Goal: Use online tool/utility

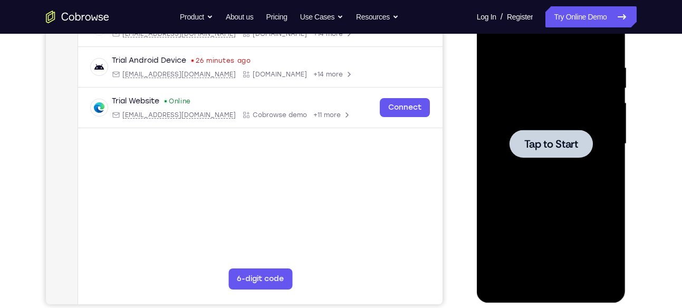
click at [563, 143] on span "Tap to Start" at bounding box center [551, 144] width 54 height 11
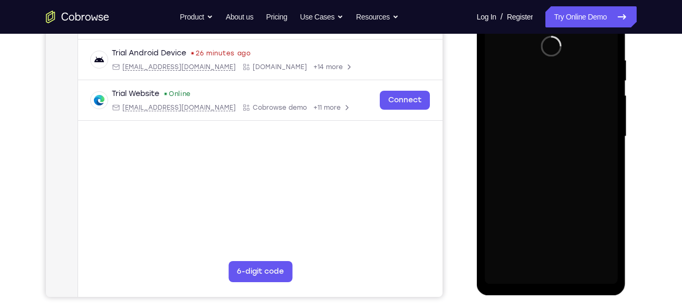
scroll to position [195, 0]
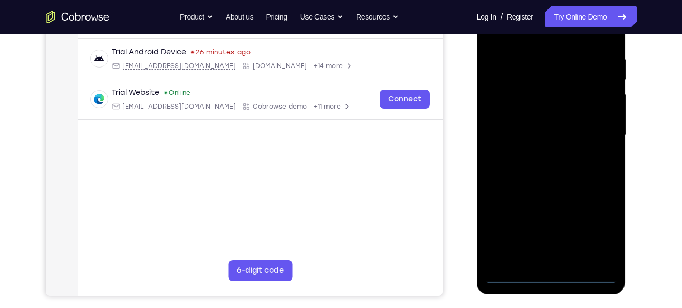
click at [550, 277] on div at bounding box center [551, 135] width 133 height 295
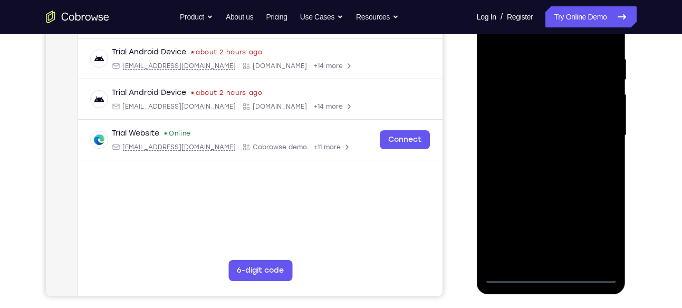
click at [597, 223] on div at bounding box center [551, 135] width 133 height 295
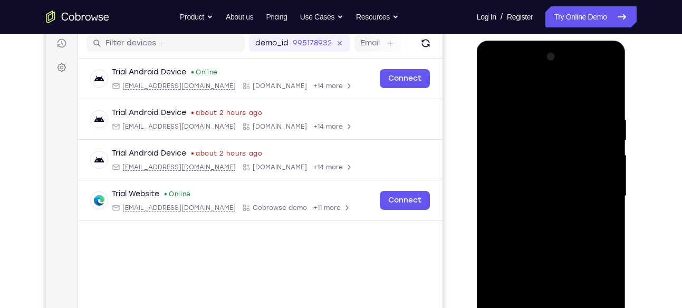
scroll to position [133, 0]
click at [509, 72] on div at bounding box center [551, 196] width 133 height 295
click at [597, 196] on div at bounding box center [551, 196] width 133 height 295
click at [541, 218] on div at bounding box center [551, 196] width 133 height 295
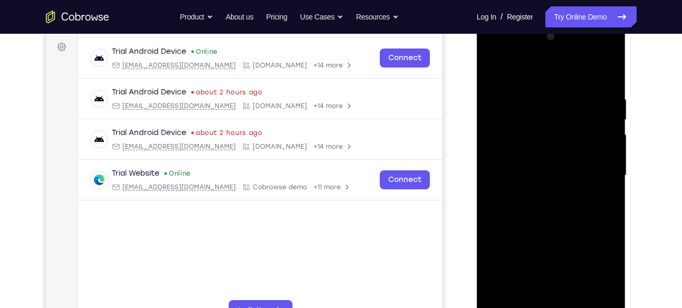
scroll to position [163, 0]
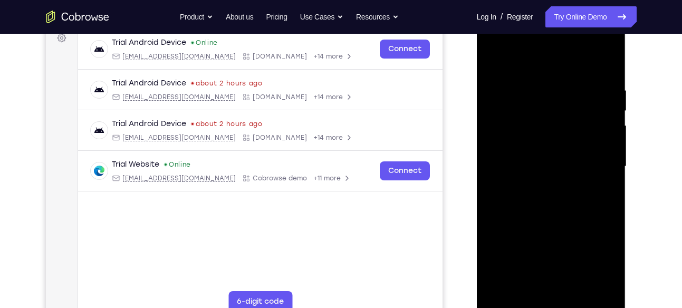
click at [546, 155] on div at bounding box center [551, 166] width 133 height 295
click at [525, 144] on div at bounding box center [551, 166] width 133 height 295
click at [523, 162] on div at bounding box center [551, 166] width 133 height 295
click at [505, 201] on div at bounding box center [551, 166] width 133 height 295
click at [515, 201] on div at bounding box center [551, 166] width 133 height 295
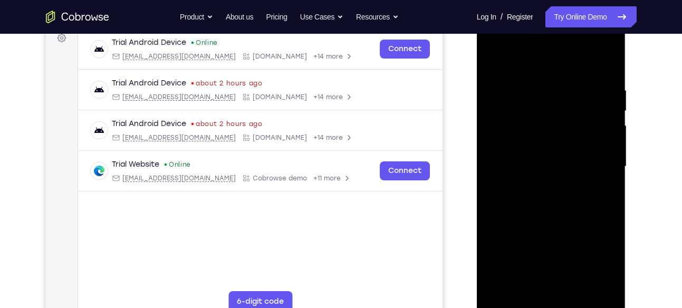
click at [530, 200] on div at bounding box center [551, 166] width 133 height 295
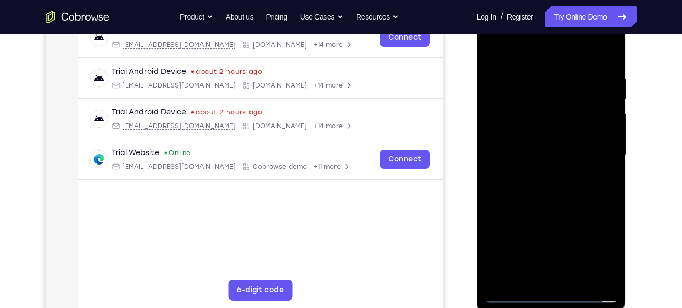
scroll to position [176, 0]
click at [536, 187] on div at bounding box center [551, 154] width 133 height 295
click at [564, 209] on div at bounding box center [551, 154] width 133 height 295
click at [553, 204] on div at bounding box center [551, 154] width 133 height 295
click at [578, 277] on div at bounding box center [551, 154] width 133 height 295
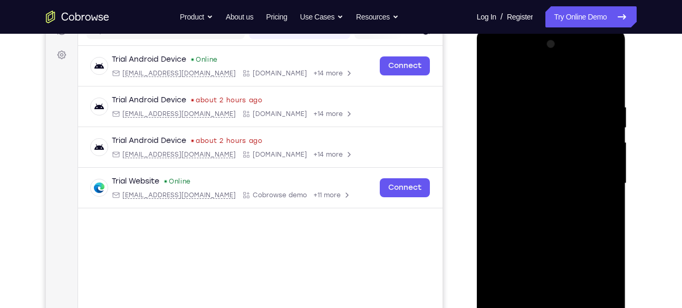
scroll to position [145, 0]
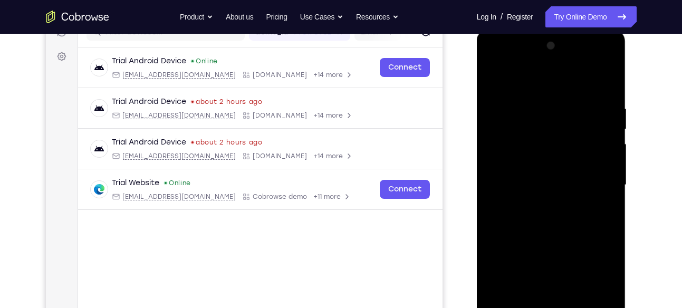
click at [559, 244] on div at bounding box center [551, 184] width 133 height 295
click at [499, 78] on div at bounding box center [551, 184] width 133 height 295
click at [538, 103] on div at bounding box center [551, 184] width 133 height 295
drag, startPoint x: 509, startPoint y: 208, endPoint x: 590, endPoint y: 205, distance: 81.3
click at [590, 205] on div at bounding box center [551, 184] width 133 height 295
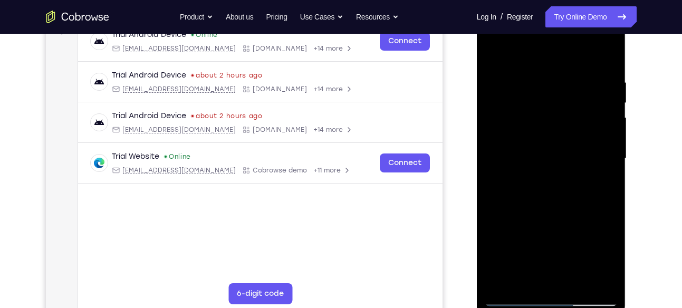
scroll to position [170, 0]
click at [492, 241] on div at bounding box center [551, 159] width 133 height 295
drag, startPoint x: 500, startPoint y: 169, endPoint x: 557, endPoint y: 182, distance: 58.5
click at [557, 182] on div at bounding box center [551, 159] width 133 height 295
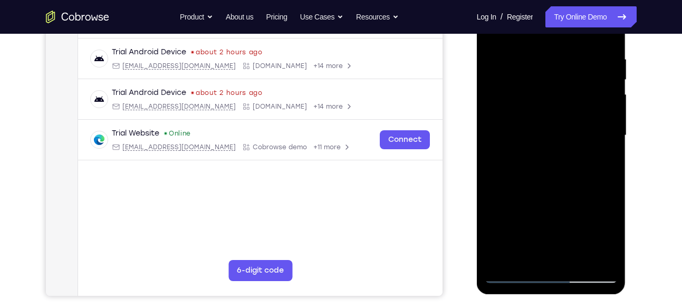
scroll to position [198, 0]
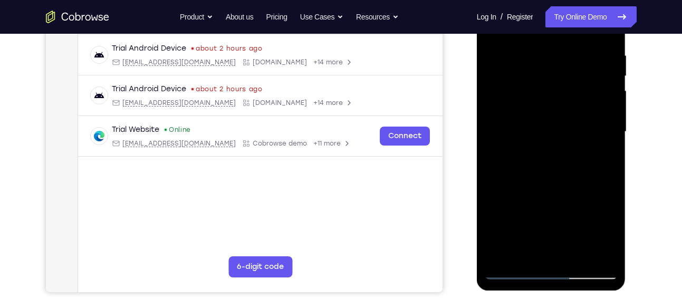
click at [591, 247] on div at bounding box center [551, 131] width 133 height 295
drag, startPoint x: 589, startPoint y: 158, endPoint x: 468, endPoint y: 170, distance: 121.9
click at [477, 170] on html "Online web based iOS Simulators and Android Emulators. Run iPhone, iPad, Mobile…" at bounding box center [552, 134] width 150 height 316
drag, startPoint x: 575, startPoint y: 141, endPoint x: 519, endPoint y: 144, distance: 56.5
click at [519, 144] on div at bounding box center [551, 131] width 133 height 295
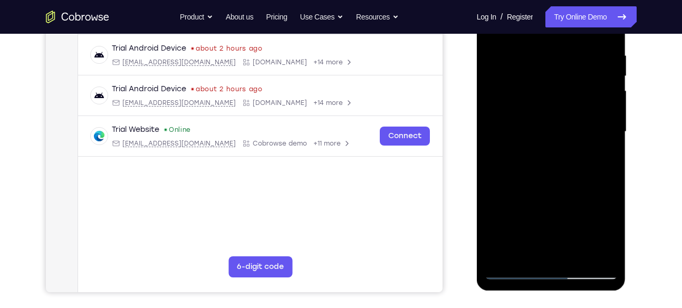
drag, startPoint x: 593, startPoint y: 117, endPoint x: 580, endPoint y: 118, distance: 12.7
click at [580, 118] on div at bounding box center [551, 131] width 133 height 295
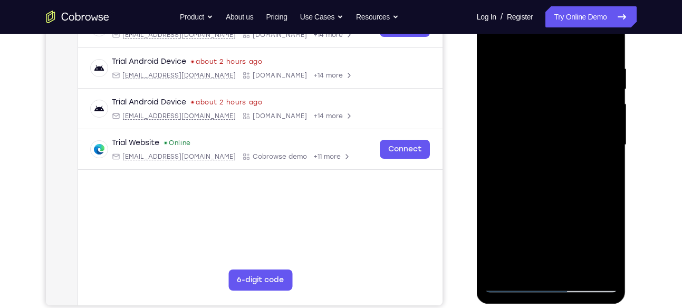
scroll to position [185, 0]
drag, startPoint x: 601, startPoint y: 95, endPoint x: 575, endPoint y: 101, distance: 26.5
click at [575, 101] on div at bounding box center [551, 145] width 133 height 295
drag, startPoint x: 594, startPoint y: 107, endPoint x: 564, endPoint y: 109, distance: 30.1
click at [564, 109] on div at bounding box center [551, 145] width 133 height 295
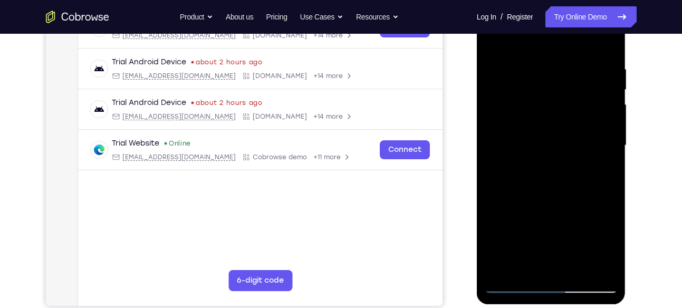
drag, startPoint x: 508, startPoint y: 165, endPoint x: 554, endPoint y: 166, distance: 45.9
click at [554, 166] on div at bounding box center [551, 145] width 133 height 295
drag, startPoint x: 506, startPoint y: 178, endPoint x: 587, endPoint y: 181, distance: 81.8
click at [587, 181] on div at bounding box center [551, 145] width 133 height 295
click at [496, 167] on div at bounding box center [551, 145] width 133 height 295
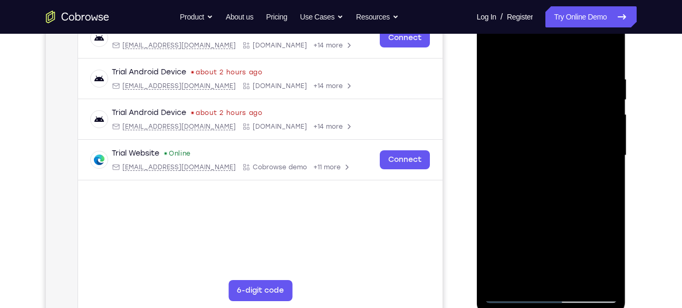
scroll to position [174, 0]
click at [517, 55] on div at bounding box center [551, 155] width 133 height 295
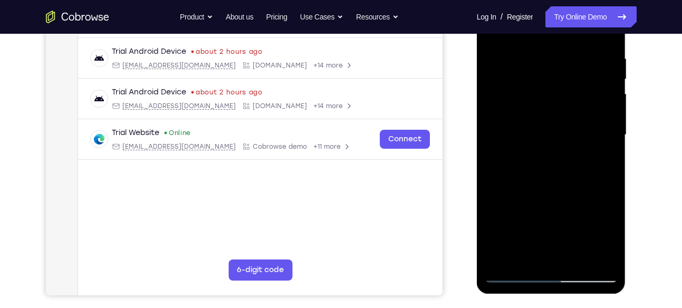
scroll to position [195, 0]
click at [572, 67] on div at bounding box center [551, 135] width 133 height 295
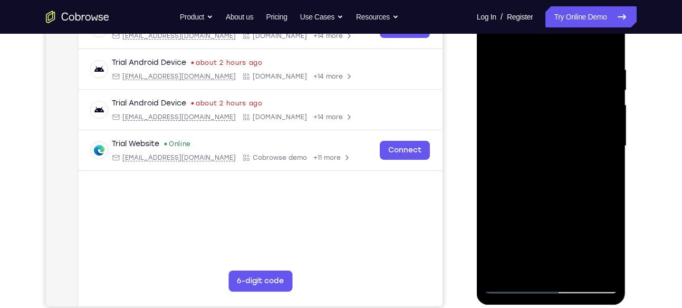
scroll to position [187, 0]
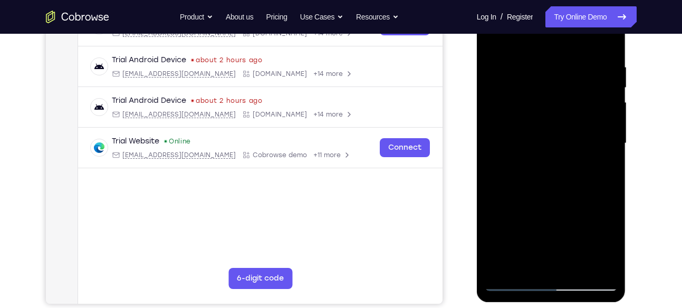
drag, startPoint x: 518, startPoint y: 133, endPoint x: 517, endPoint y: 176, distance: 42.2
click at [517, 176] on div at bounding box center [551, 143] width 133 height 295
drag, startPoint x: 515, startPoint y: 189, endPoint x: 515, endPoint y: 134, distance: 54.8
click at [515, 134] on div at bounding box center [551, 143] width 133 height 295
drag, startPoint x: 575, startPoint y: 104, endPoint x: 575, endPoint y: 235, distance: 131.3
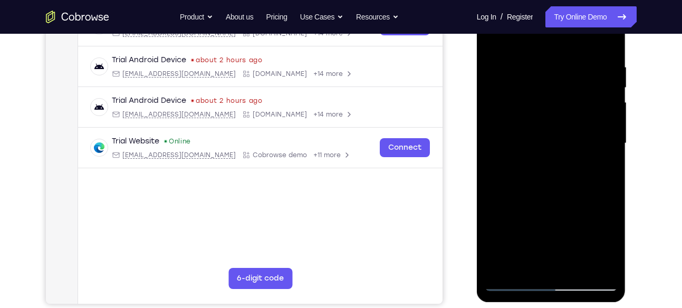
click at [575, 235] on div at bounding box center [551, 143] width 133 height 295
drag, startPoint x: 524, startPoint y: 190, endPoint x: 530, endPoint y: 114, distance: 76.7
click at [530, 114] on div at bounding box center [551, 143] width 133 height 295
click at [520, 105] on div at bounding box center [551, 143] width 133 height 295
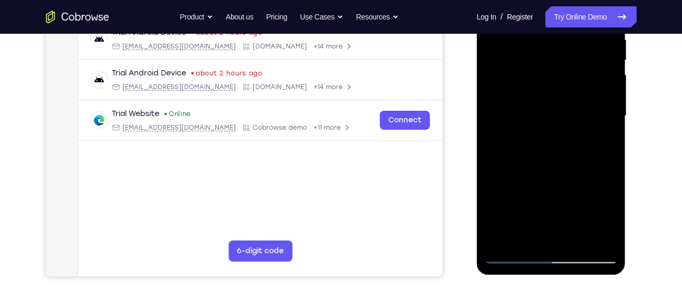
scroll to position [221, 0]
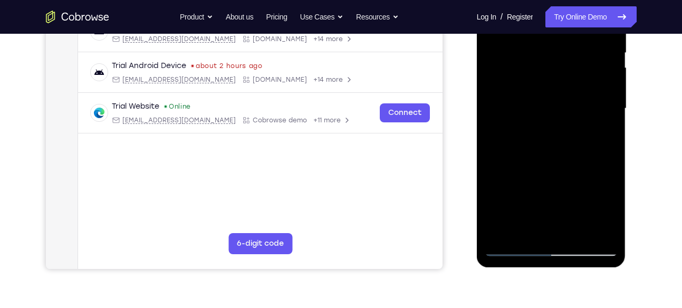
click at [500, 233] on div at bounding box center [551, 108] width 133 height 295
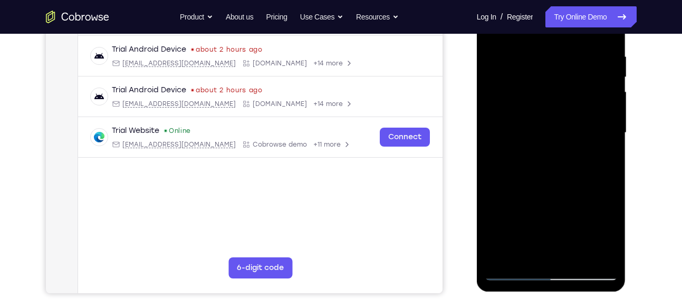
scroll to position [197, 0]
click at [526, 259] on div at bounding box center [551, 133] width 133 height 295
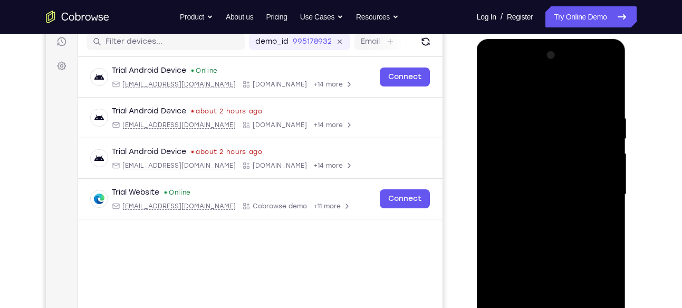
scroll to position [128, 0]
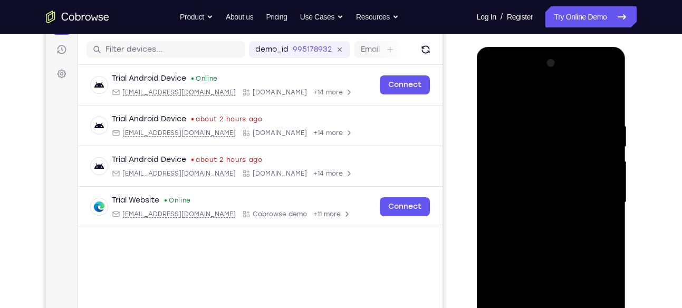
click at [534, 95] on div at bounding box center [551, 202] width 133 height 295
drag, startPoint x: 535, startPoint y: 156, endPoint x: 521, endPoint y: 216, distance: 61.5
click at [521, 216] on div at bounding box center [551, 202] width 133 height 295
click at [523, 99] on div at bounding box center [551, 202] width 133 height 295
click at [533, 93] on div at bounding box center [551, 202] width 133 height 295
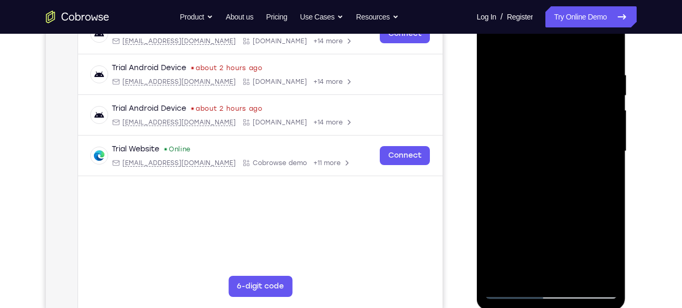
scroll to position [178, 0]
click at [536, 61] on div at bounding box center [551, 151] width 133 height 295
click at [501, 75] on div at bounding box center [551, 151] width 133 height 295
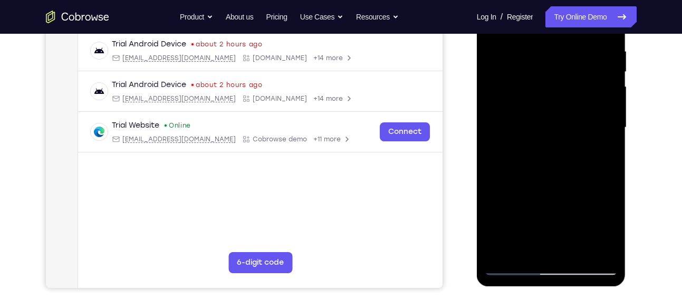
scroll to position [197, 0]
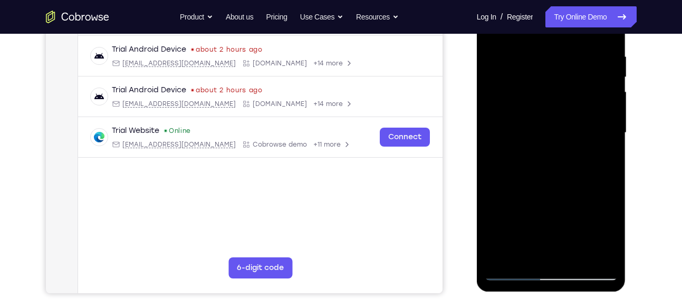
click at [496, 169] on div at bounding box center [551, 132] width 133 height 295
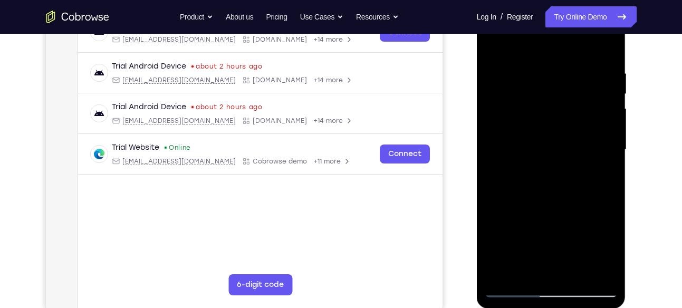
scroll to position [178, 0]
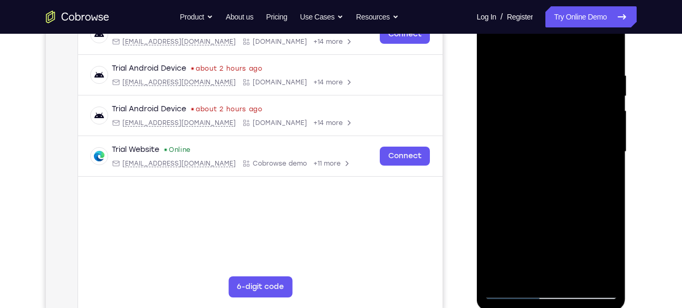
click at [615, 131] on div at bounding box center [551, 151] width 133 height 295
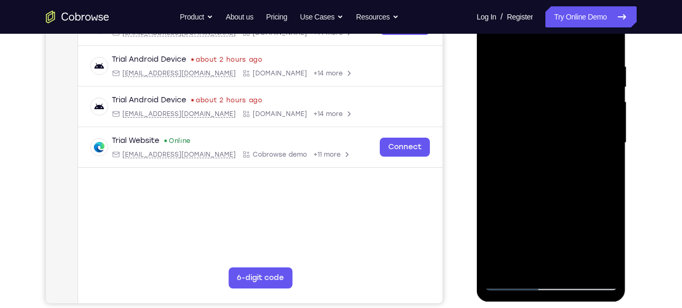
scroll to position [193, 0]
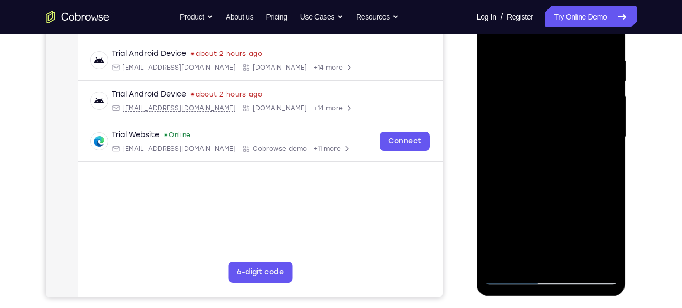
click at [492, 169] on div at bounding box center [551, 136] width 133 height 295
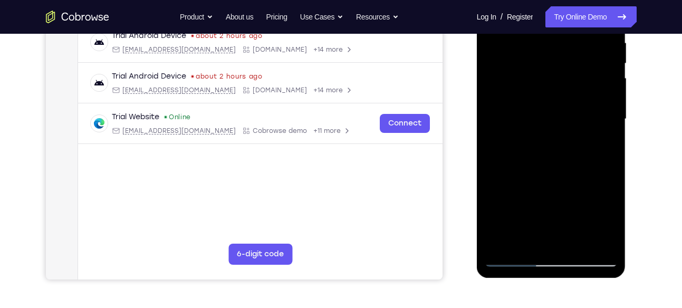
scroll to position [226, 0]
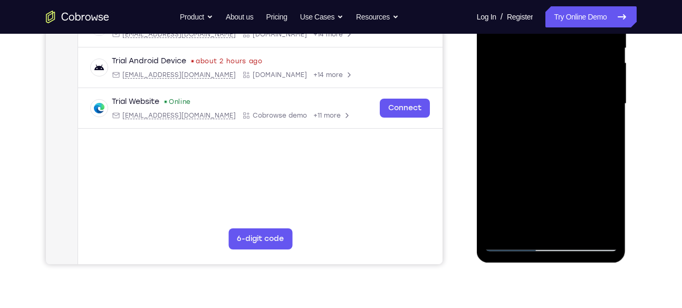
click at [532, 224] on div at bounding box center [551, 103] width 133 height 295
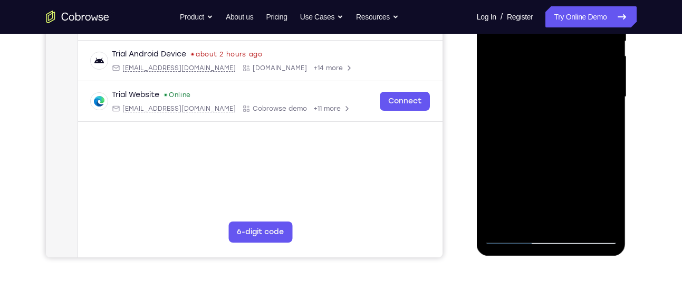
scroll to position [239, 0]
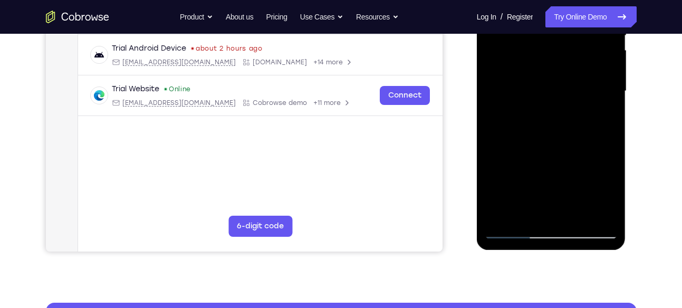
click at [524, 215] on div at bounding box center [551, 91] width 133 height 295
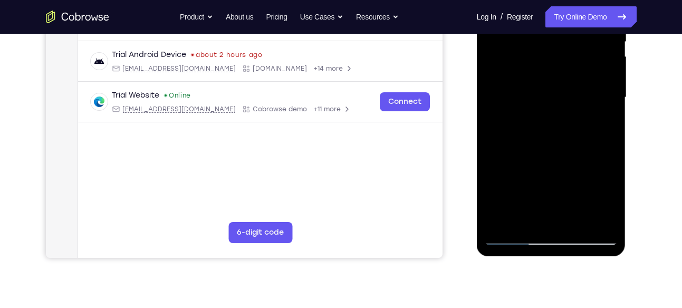
scroll to position [234, 0]
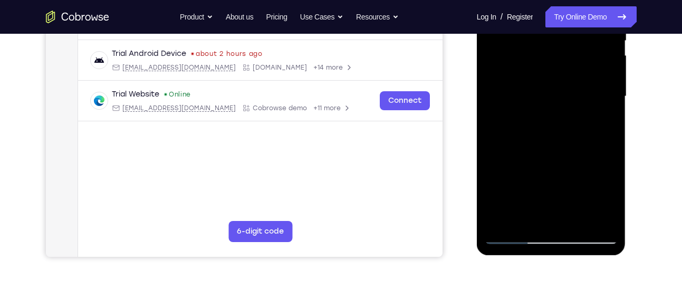
drag, startPoint x: 566, startPoint y: 182, endPoint x: 566, endPoint y: 158, distance: 24.3
click at [566, 158] on div at bounding box center [551, 96] width 133 height 295
click at [509, 134] on div at bounding box center [551, 96] width 133 height 295
click at [581, 99] on div at bounding box center [551, 96] width 133 height 295
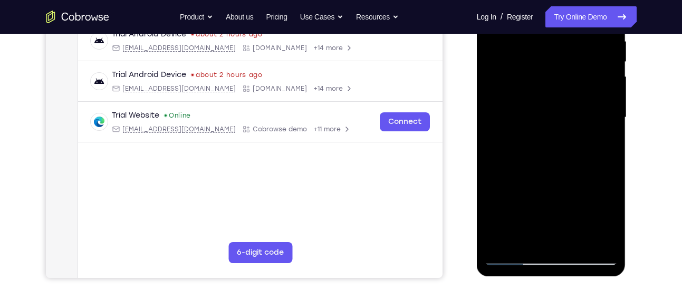
scroll to position [206, 0]
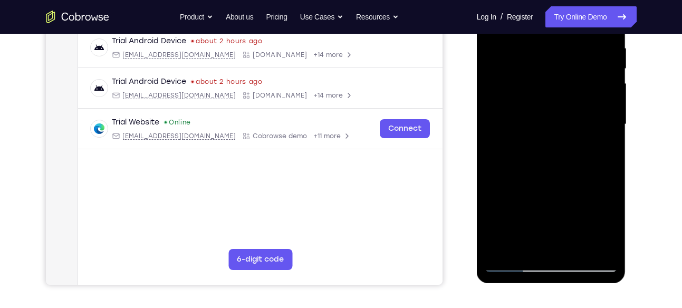
click at [610, 101] on div at bounding box center [551, 124] width 133 height 295
click at [605, 149] on div at bounding box center [551, 124] width 133 height 295
click at [535, 247] on div at bounding box center [551, 124] width 133 height 295
click at [525, 245] on div at bounding box center [551, 124] width 133 height 295
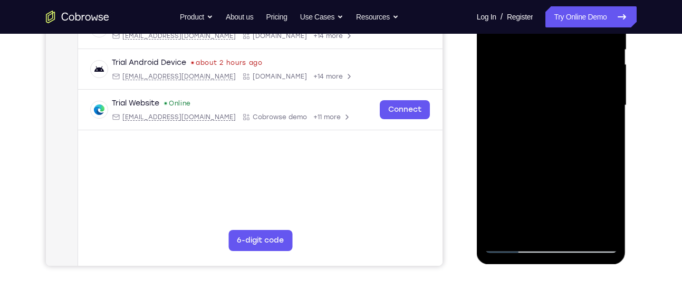
scroll to position [225, 0]
click at [524, 224] on div at bounding box center [551, 104] width 133 height 295
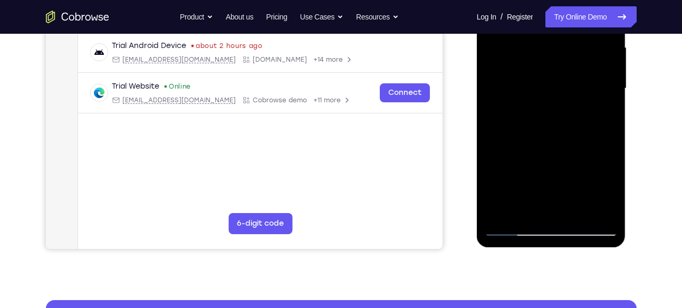
scroll to position [243, 0]
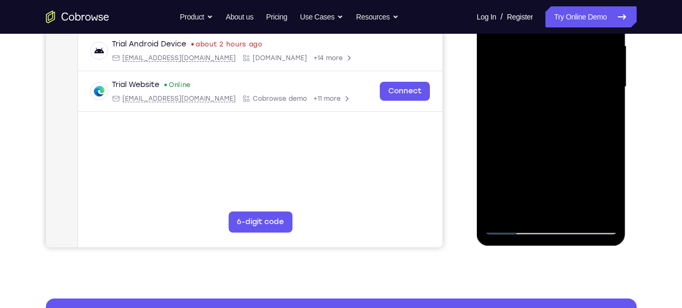
drag, startPoint x: 585, startPoint y: 190, endPoint x: 585, endPoint y: 161, distance: 29.0
click at [585, 161] on div at bounding box center [551, 86] width 133 height 295
click at [609, 166] on div at bounding box center [551, 86] width 133 height 295
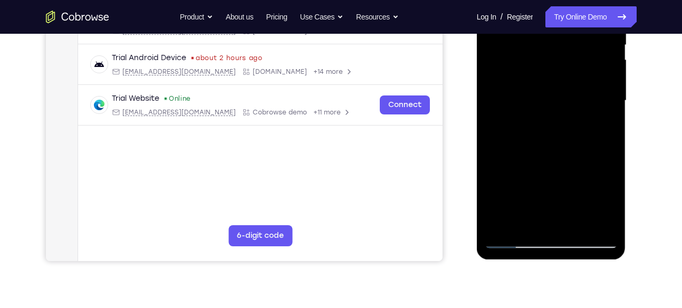
scroll to position [226, 0]
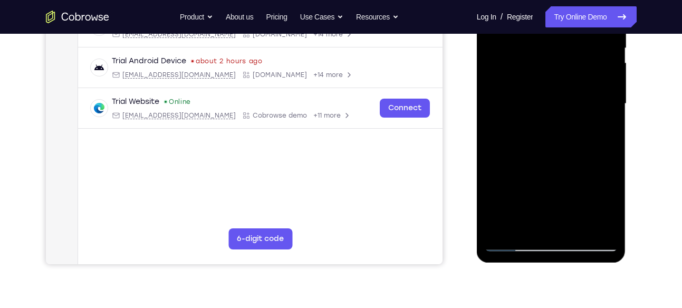
click at [610, 107] on div at bounding box center [551, 103] width 133 height 295
click at [576, 225] on div at bounding box center [551, 103] width 133 height 295
click at [600, 224] on div at bounding box center [551, 103] width 133 height 295
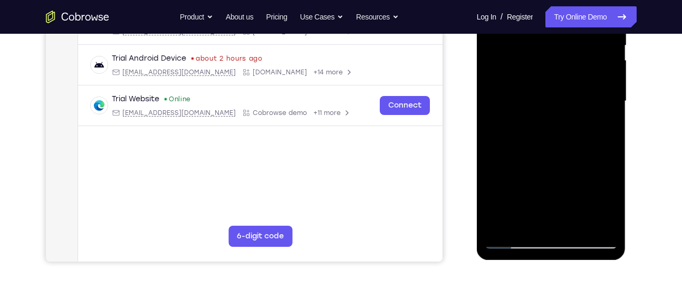
scroll to position [237, 0]
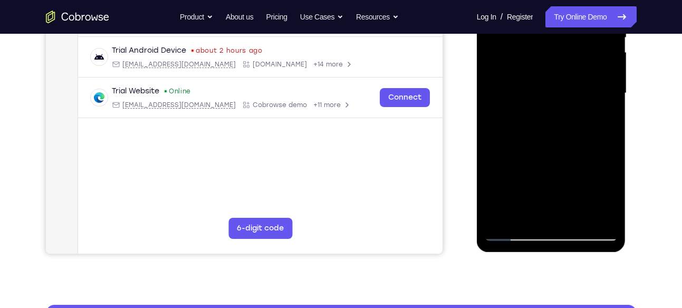
click at [503, 218] on div at bounding box center [551, 93] width 133 height 295
click at [576, 218] on div at bounding box center [551, 93] width 133 height 295
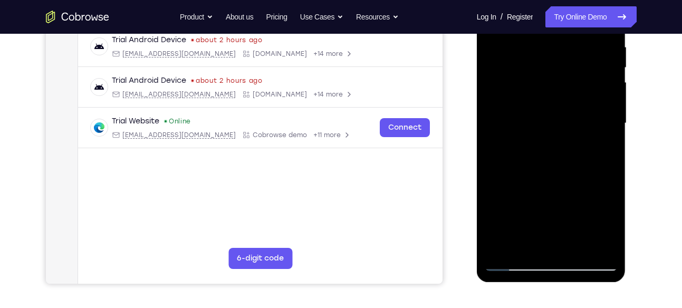
scroll to position [206, 0]
drag, startPoint x: 581, startPoint y: 128, endPoint x: 557, endPoint y: 202, distance: 78.7
click at [557, 202] on div at bounding box center [551, 123] width 133 height 295
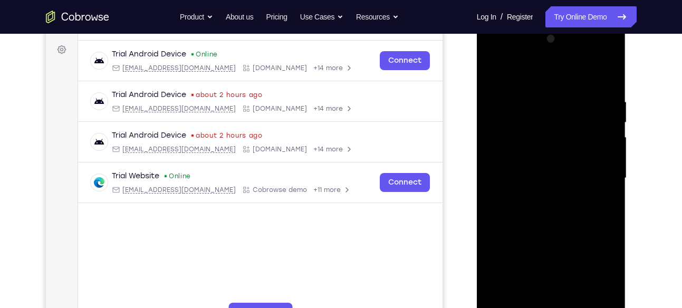
scroll to position [151, 0]
click at [498, 72] on div at bounding box center [551, 178] width 133 height 295
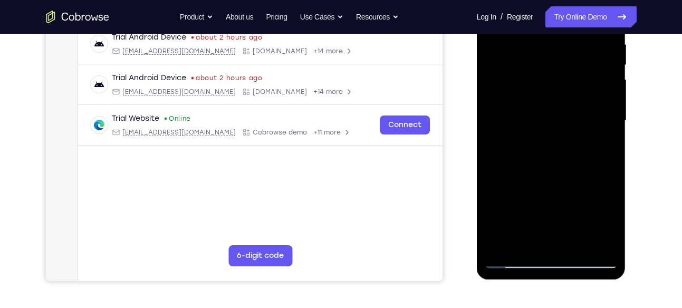
scroll to position [210, 0]
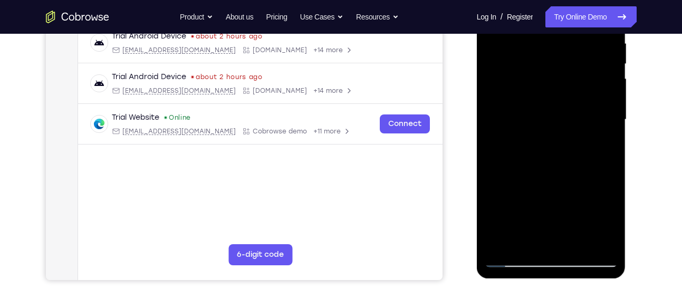
click at [527, 244] on div at bounding box center [551, 119] width 133 height 295
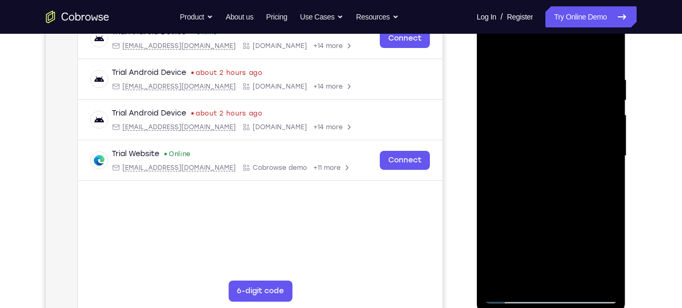
scroll to position [172, 0]
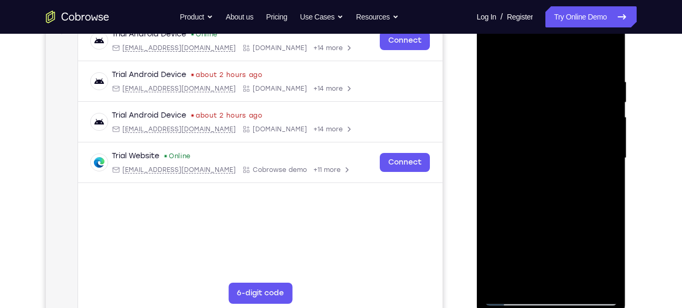
click at [520, 52] on div at bounding box center [551, 158] width 133 height 295
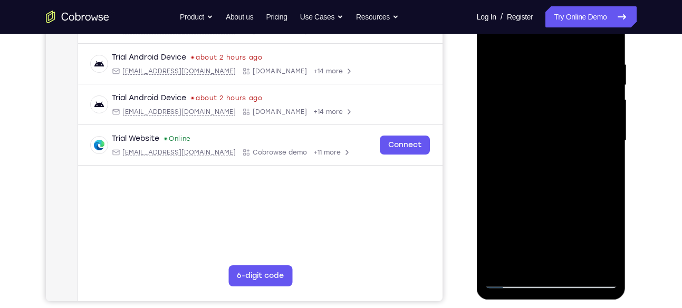
scroll to position [188, 0]
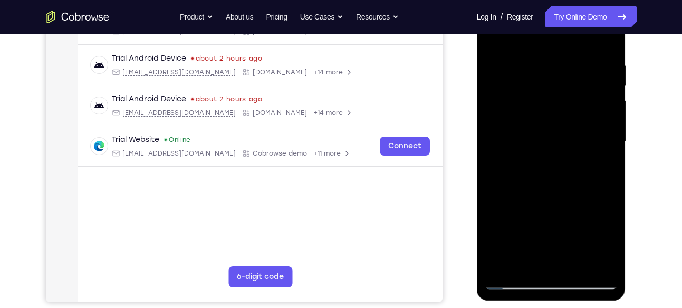
click at [530, 67] on div at bounding box center [551, 141] width 133 height 295
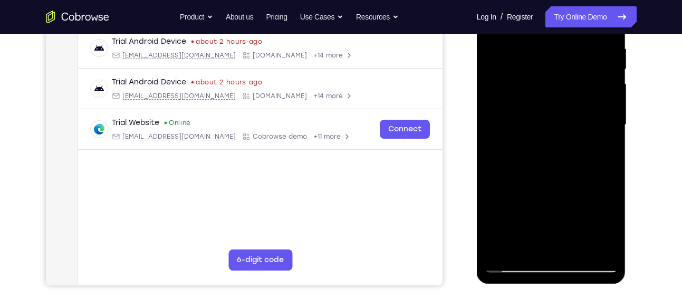
scroll to position [214, 0]
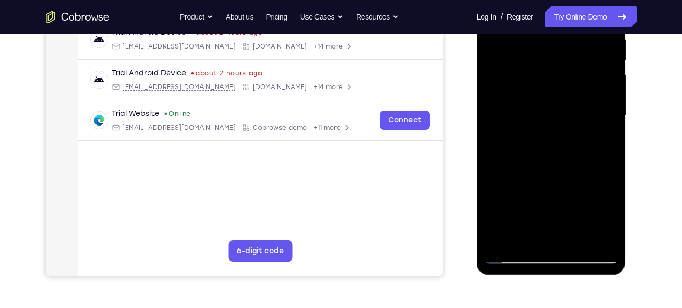
click at [501, 45] on div at bounding box center [551, 115] width 133 height 295
click at [602, 138] on div at bounding box center [551, 115] width 133 height 295
click at [526, 235] on div at bounding box center [551, 115] width 133 height 295
click at [524, 236] on div at bounding box center [551, 115] width 133 height 295
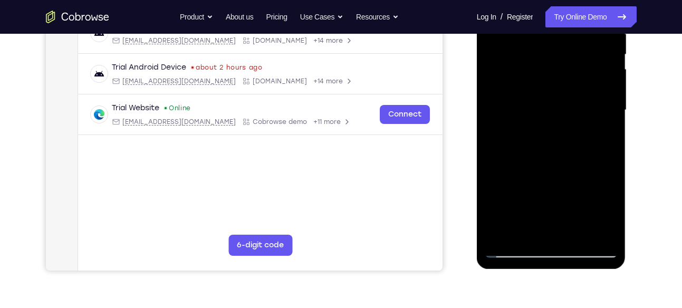
scroll to position [220, 0]
click at [489, 169] on div at bounding box center [551, 109] width 133 height 295
click at [511, 171] on div at bounding box center [551, 109] width 133 height 295
click at [612, 120] on div at bounding box center [551, 109] width 133 height 295
click at [573, 231] on div at bounding box center [551, 109] width 133 height 295
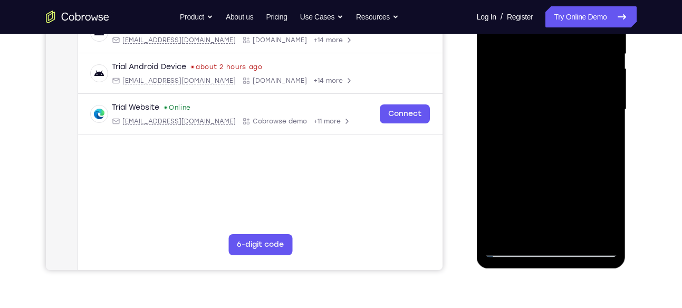
click at [600, 230] on div at bounding box center [551, 109] width 133 height 295
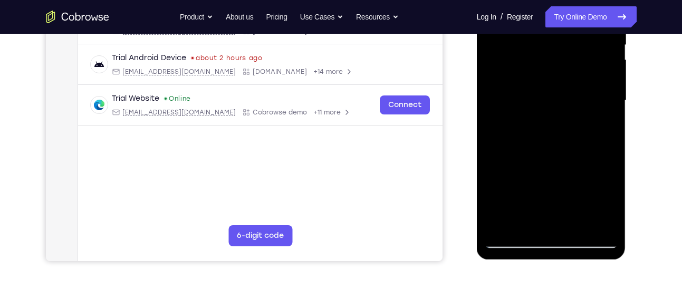
scroll to position [179, 0]
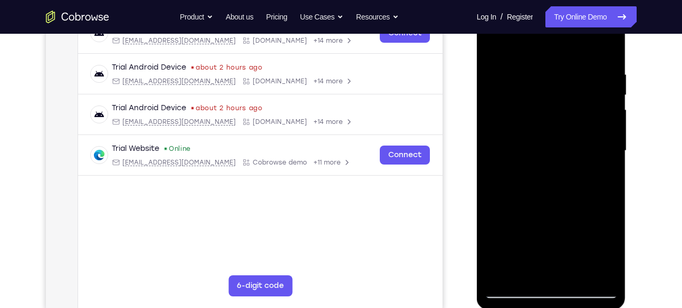
click at [605, 47] on div at bounding box center [551, 150] width 133 height 295
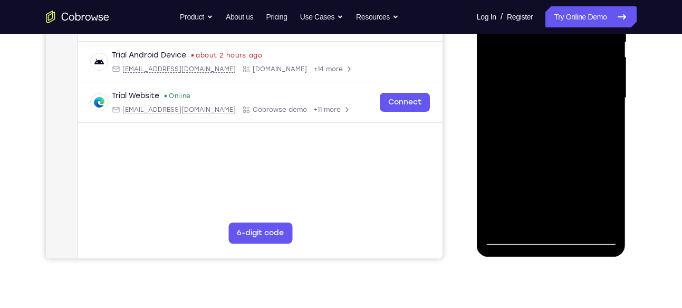
scroll to position [237, 0]
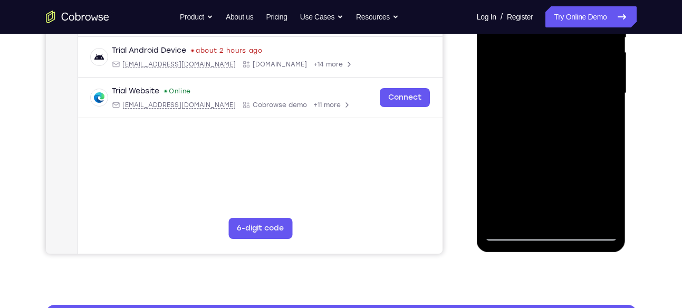
click at [575, 223] on div at bounding box center [551, 93] width 133 height 295
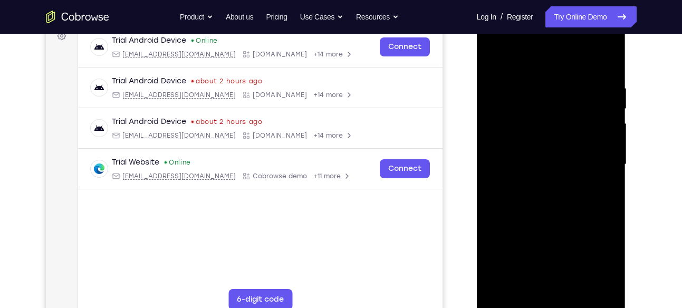
scroll to position [165, 0]
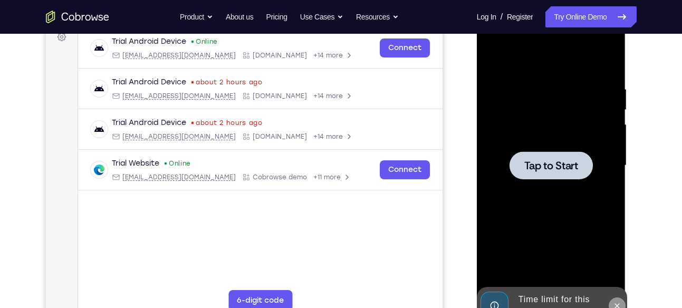
click at [620, 302] on icon at bounding box center [617, 306] width 8 height 8
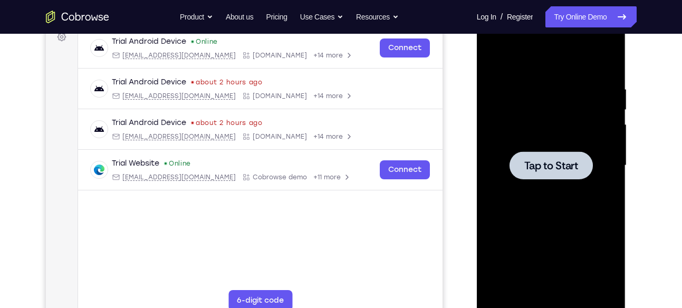
click at [532, 166] on span "Tap to Start" at bounding box center [551, 165] width 54 height 11
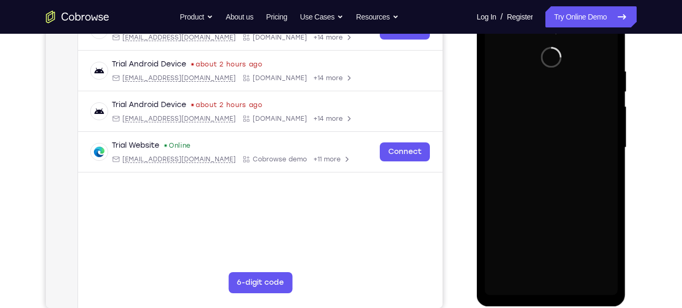
scroll to position [183, 0]
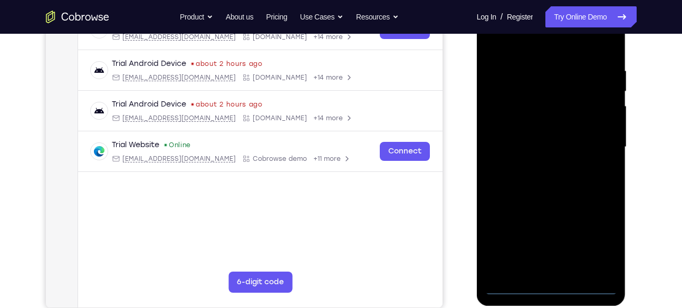
click at [550, 287] on div at bounding box center [551, 146] width 133 height 295
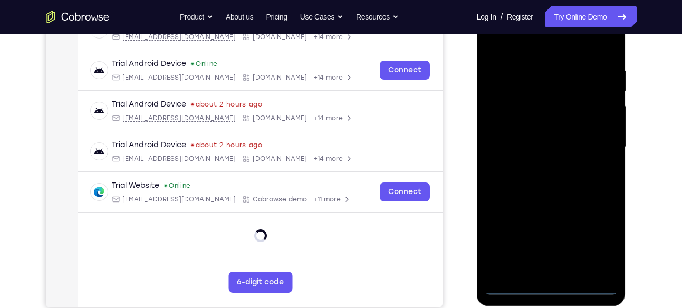
click at [596, 250] on div at bounding box center [551, 146] width 133 height 295
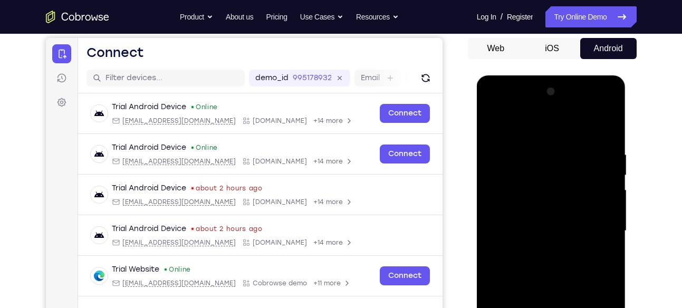
scroll to position [98, 0]
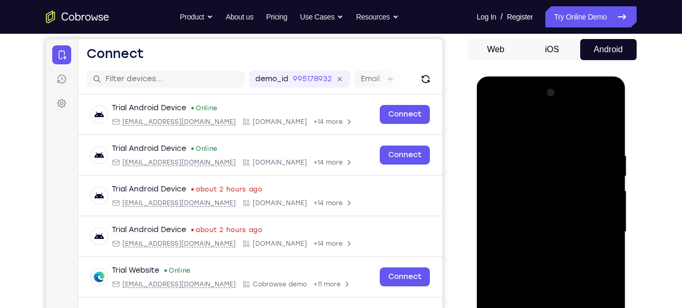
click at [505, 103] on div at bounding box center [551, 231] width 133 height 295
click at [598, 235] on div at bounding box center [551, 231] width 133 height 295
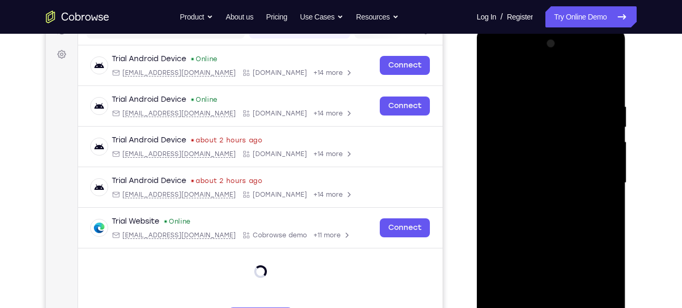
scroll to position [149, 0]
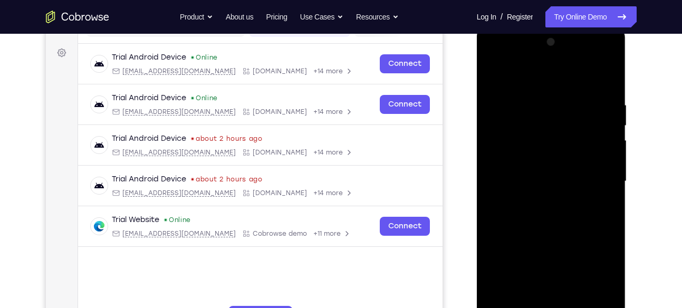
click at [540, 200] on div at bounding box center [551, 181] width 133 height 295
click at [545, 171] on div at bounding box center [551, 181] width 133 height 295
click at [530, 162] on div at bounding box center [551, 181] width 133 height 295
click at [527, 179] on div at bounding box center [551, 181] width 133 height 295
click at [524, 214] on div at bounding box center [551, 181] width 133 height 295
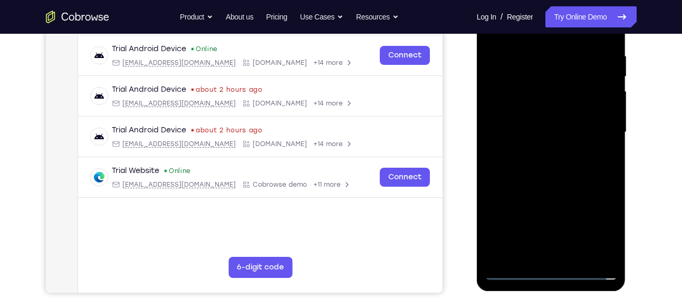
scroll to position [199, 0]
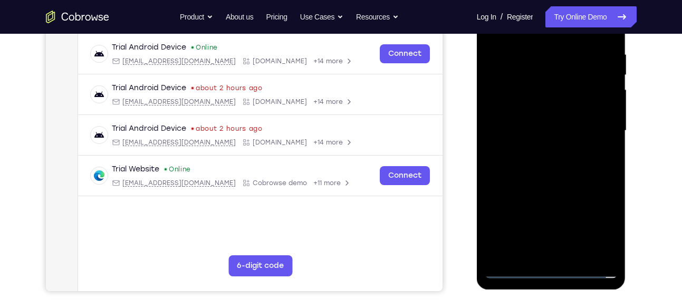
click at [553, 164] on div at bounding box center [551, 130] width 133 height 295
click at [516, 169] on div at bounding box center [551, 130] width 133 height 295
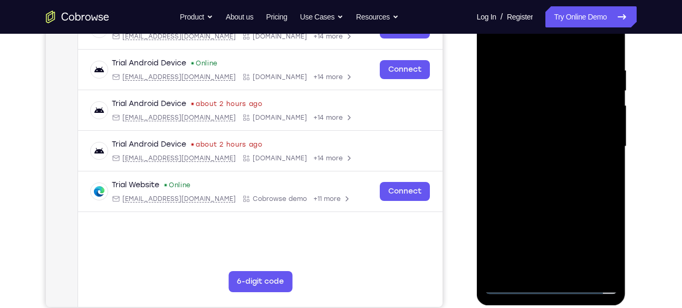
click at [525, 271] on div at bounding box center [551, 146] width 133 height 295
click at [574, 200] on div at bounding box center [551, 146] width 133 height 295
click at [527, 267] on div at bounding box center [551, 146] width 133 height 295
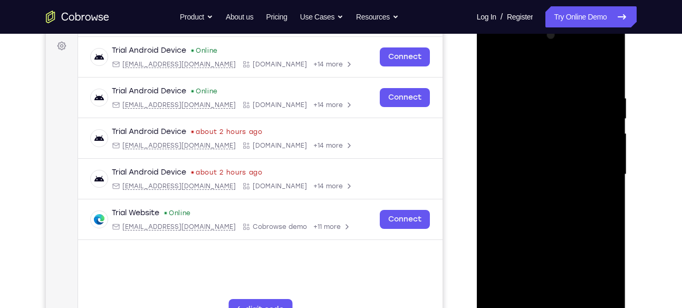
scroll to position [155, 0]
click at [524, 71] on div at bounding box center [551, 174] width 133 height 295
click at [590, 69] on div at bounding box center [551, 174] width 133 height 295
click at [514, 101] on div at bounding box center [551, 174] width 133 height 295
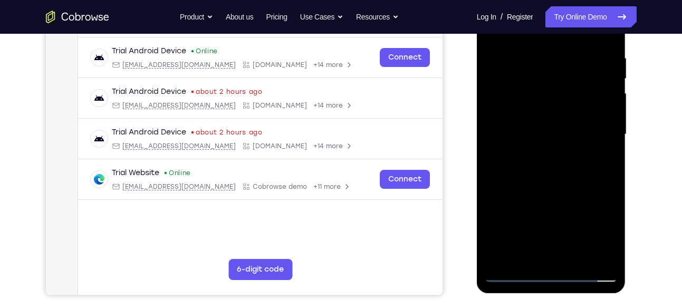
scroll to position [192, 0]
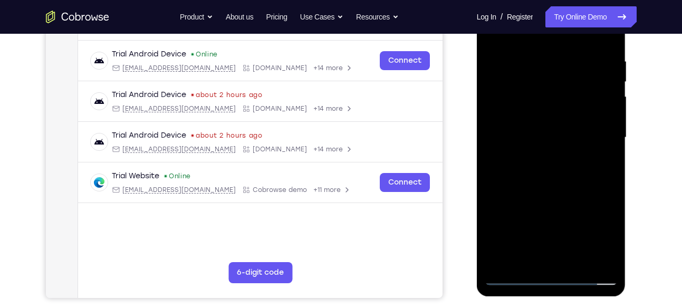
click at [498, 64] on div at bounding box center [551, 137] width 133 height 295
click at [598, 149] on div at bounding box center [551, 137] width 133 height 295
click at [534, 260] on div at bounding box center [551, 137] width 133 height 295
click at [525, 263] on div at bounding box center [551, 137] width 133 height 295
click at [607, 214] on div at bounding box center [551, 137] width 133 height 295
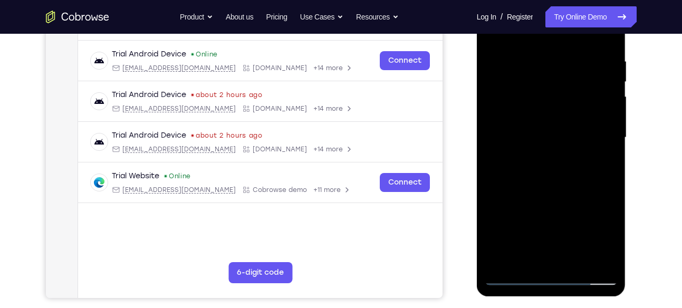
drag, startPoint x: 582, startPoint y: 243, endPoint x: 578, endPoint y: 168, distance: 75.0
click at [578, 168] on div at bounding box center [551, 137] width 133 height 295
drag, startPoint x: 562, startPoint y: 247, endPoint x: 558, endPoint y: 198, distance: 49.2
click at [558, 198] on div at bounding box center [551, 137] width 133 height 295
drag, startPoint x: 538, startPoint y: 243, endPoint x: 538, endPoint y: 199, distance: 43.2
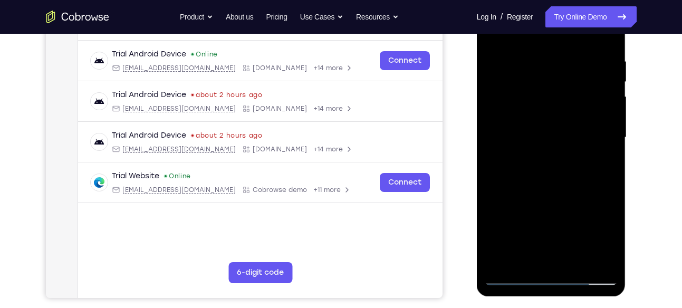
click at [538, 199] on div at bounding box center [551, 137] width 133 height 295
drag, startPoint x: 576, startPoint y: 246, endPoint x: 576, endPoint y: 198, distance: 48.0
click at [576, 198] on div at bounding box center [551, 137] width 133 height 295
click at [492, 196] on div at bounding box center [551, 137] width 133 height 295
click at [607, 154] on div at bounding box center [551, 137] width 133 height 295
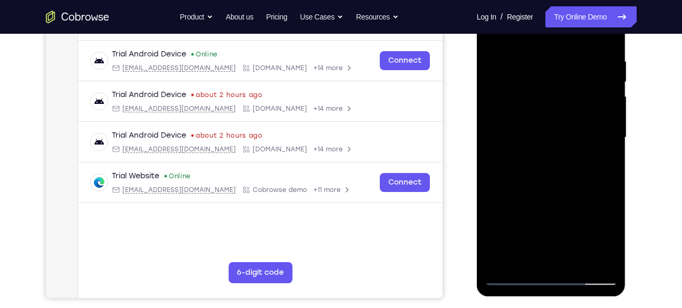
click at [574, 257] on div at bounding box center [551, 137] width 133 height 295
click at [602, 257] on div at bounding box center [551, 137] width 133 height 295
click at [602, 35] on div at bounding box center [551, 137] width 133 height 295
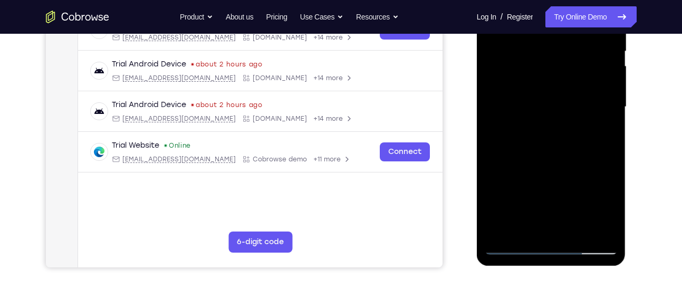
scroll to position [226, 0]
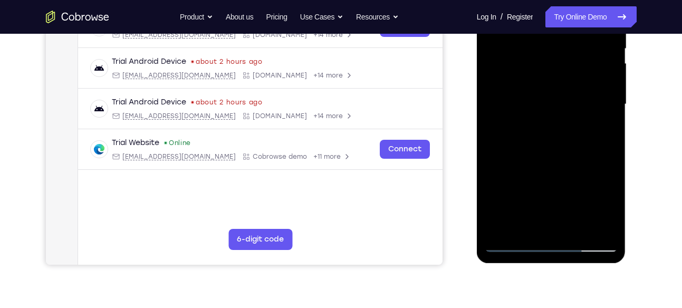
click at [578, 227] on div at bounding box center [551, 104] width 133 height 295
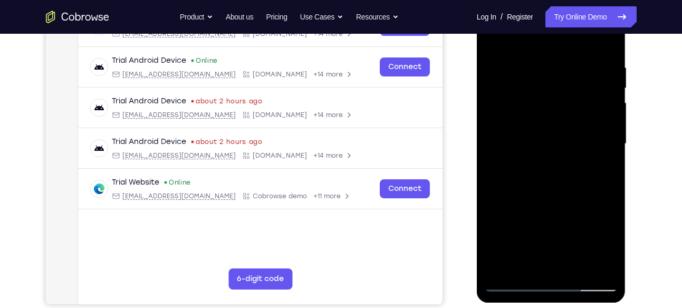
scroll to position [183, 0]
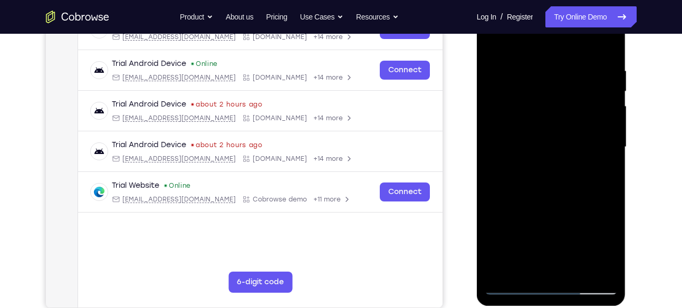
click at [553, 201] on div at bounding box center [551, 146] width 133 height 295
click at [549, 225] on div at bounding box center [551, 146] width 133 height 295
click at [605, 173] on div at bounding box center [551, 146] width 133 height 295
click at [598, 177] on div at bounding box center [551, 146] width 133 height 295
click at [610, 247] on div at bounding box center [551, 146] width 133 height 295
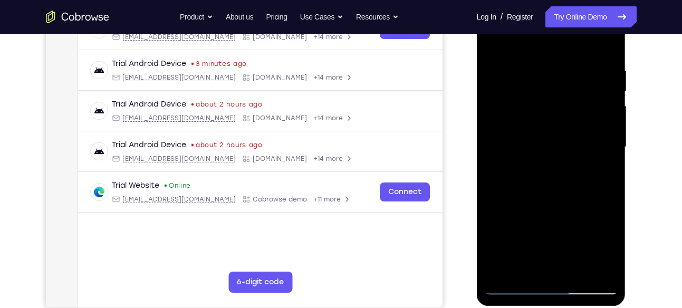
click at [605, 247] on div at bounding box center [551, 146] width 133 height 295
click at [603, 177] on div at bounding box center [551, 146] width 133 height 295
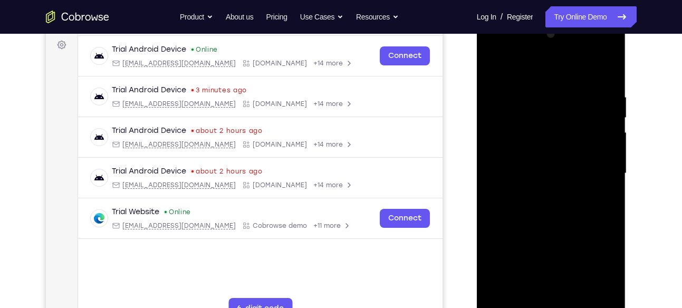
scroll to position [154, 0]
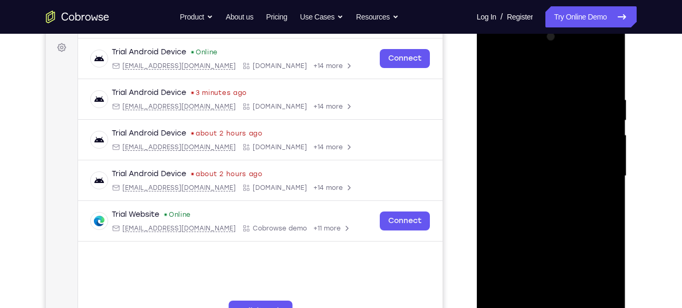
click at [494, 75] on div at bounding box center [551, 175] width 133 height 295
click at [528, 83] on div at bounding box center [551, 175] width 133 height 295
drag, startPoint x: 558, startPoint y: 166, endPoint x: 558, endPoint y: 117, distance: 48.5
click at [558, 117] on div at bounding box center [551, 175] width 133 height 295
click at [518, 195] on div at bounding box center [551, 175] width 133 height 295
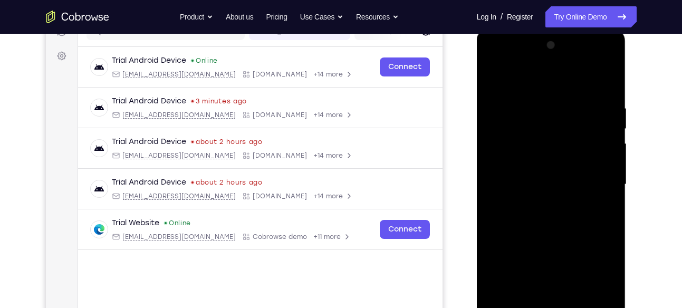
scroll to position [133, 0]
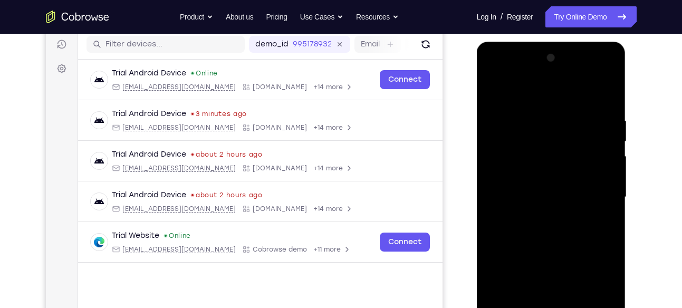
click at [536, 90] on div at bounding box center [551, 197] width 133 height 295
click at [509, 113] on div at bounding box center [551, 197] width 133 height 295
click at [614, 196] on div at bounding box center [551, 197] width 133 height 295
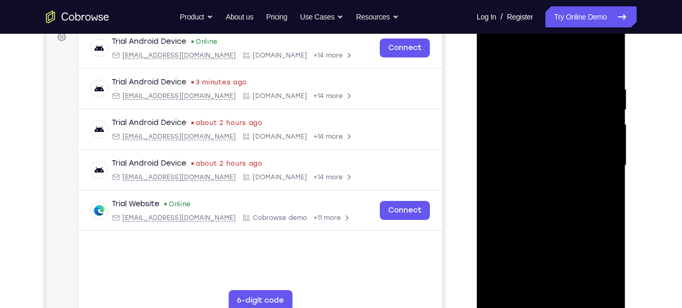
scroll to position [170, 0]
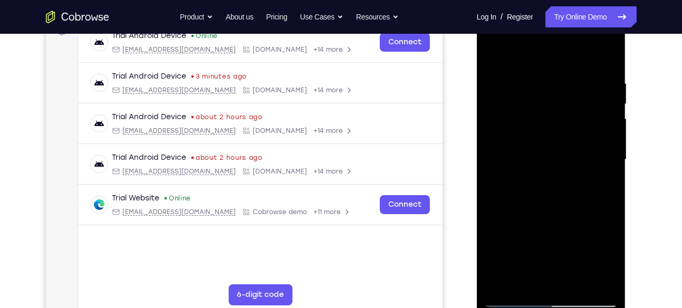
click at [499, 252] on div at bounding box center [551, 159] width 133 height 295
click at [530, 279] on div at bounding box center [551, 159] width 133 height 295
click at [524, 284] on div at bounding box center [551, 159] width 133 height 295
click at [512, 224] on div at bounding box center [551, 159] width 133 height 295
click at [496, 222] on div at bounding box center [551, 159] width 133 height 295
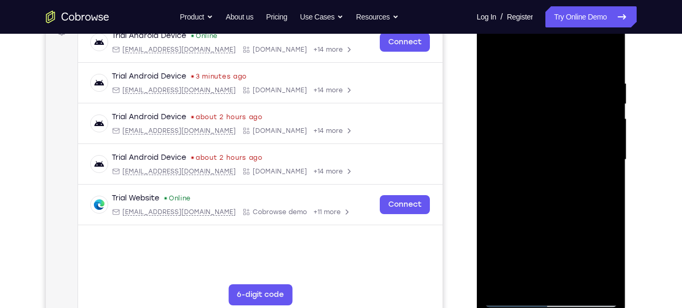
click at [607, 171] on div at bounding box center [551, 159] width 133 height 295
click at [574, 279] on div at bounding box center [551, 159] width 133 height 295
click at [600, 279] on div at bounding box center [551, 159] width 133 height 295
click at [518, 58] on div at bounding box center [551, 159] width 133 height 295
click at [583, 93] on div at bounding box center [551, 159] width 133 height 295
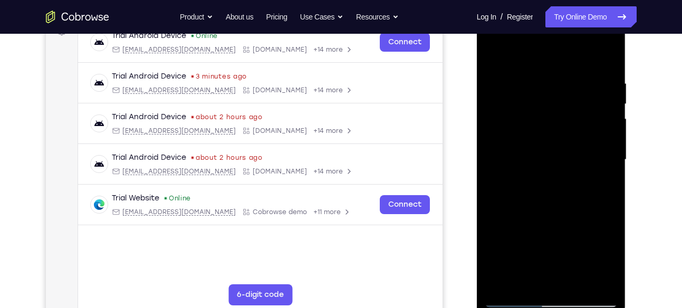
click at [492, 52] on div at bounding box center [551, 159] width 133 height 295
click at [548, 66] on div at bounding box center [551, 159] width 133 height 295
drag, startPoint x: 548, startPoint y: 161, endPoint x: 550, endPoint y: 83, distance: 78.1
click at [550, 83] on div at bounding box center [551, 159] width 133 height 295
click at [528, 145] on div at bounding box center [551, 159] width 133 height 295
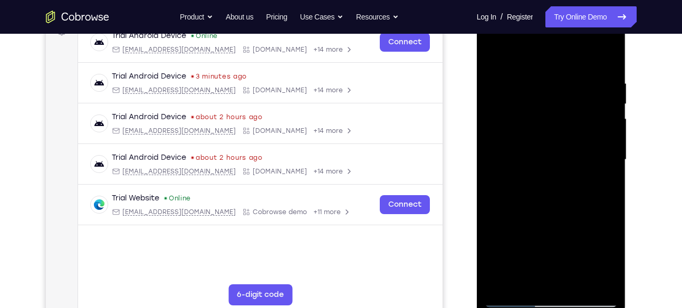
click at [524, 282] on div at bounding box center [551, 159] width 133 height 295
click at [509, 217] on div at bounding box center [551, 159] width 133 height 295
click at [492, 219] on div at bounding box center [551, 159] width 133 height 295
click at [603, 180] on div at bounding box center [551, 159] width 133 height 295
click at [489, 54] on div at bounding box center [551, 159] width 133 height 295
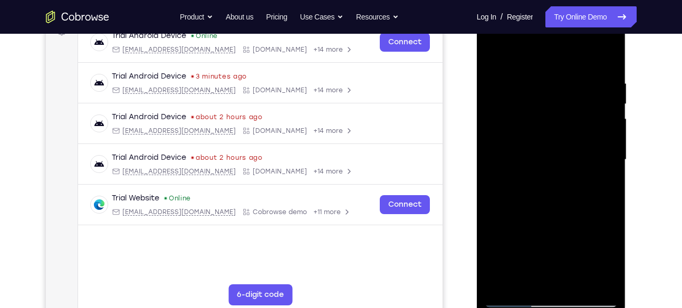
click at [516, 68] on div at bounding box center [551, 159] width 133 height 295
drag, startPoint x: 528, startPoint y: 164, endPoint x: 527, endPoint y: 113, distance: 51.2
click at [527, 113] on div at bounding box center [551, 159] width 133 height 295
drag, startPoint x: 519, startPoint y: 172, endPoint x: 519, endPoint y: 122, distance: 49.6
click at [519, 122] on div at bounding box center [551, 159] width 133 height 295
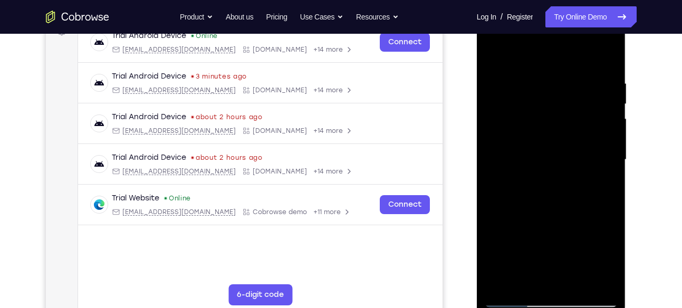
click at [520, 148] on div at bounding box center [551, 159] width 133 height 295
click at [603, 187] on div at bounding box center [551, 159] width 133 height 295
click at [601, 187] on div at bounding box center [551, 159] width 133 height 295
click at [609, 264] on div at bounding box center [551, 159] width 133 height 295
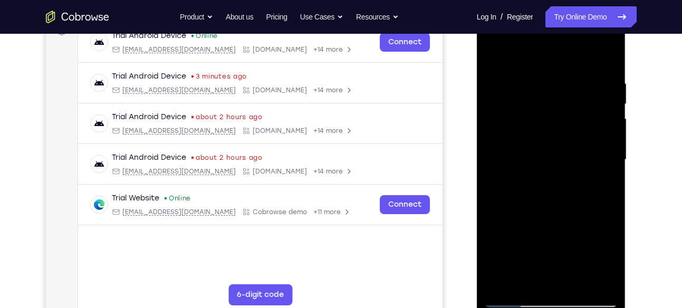
click at [609, 264] on div at bounding box center [551, 159] width 133 height 295
click at [603, 185] on div at bounding box center [551, 159] width 133 height 295
click at [524, 283] on div at bounding box center [551, 159] width 133 height 295
click at [491, 219] on div at bounding box center [551, 159] width 133 height 295
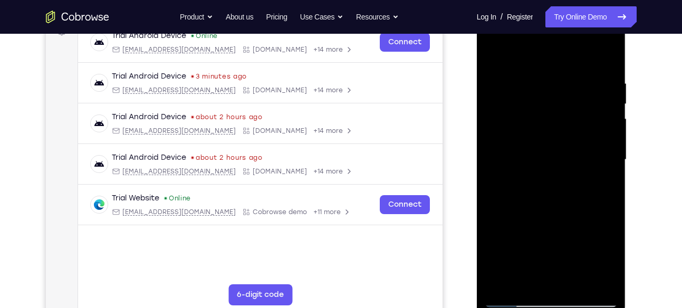
click at [491, 219] on div at bounding box center [551, 159] width 133 height 295
click at [602, 178] on div at bounding box center [551, 159] width 133 height 295
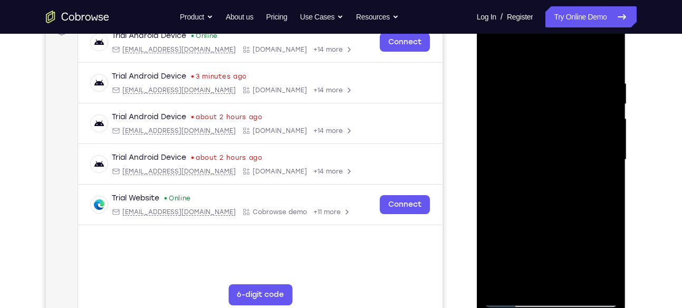
click at [492, 55] on div at bounding box center [551, 159] width 133 height 295
click at [535, 151] on div at bounding box center [551, 159] width 133 height 295
click at [604, 188] on div at bounding box center [551, 159] width 133 height 295
click at [493, 54] on div at bounding box center [551, 159] width 133 height 295
click at [539, 65] on div at bounding box center [551, 159] width 133 height 295
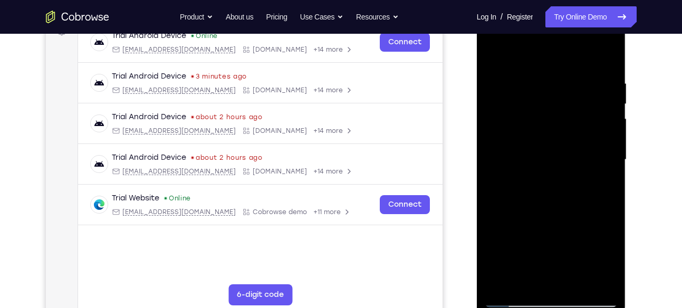
click at [536, 91] on div at bounding box center [551, 159] width 133 height 295
click at [533, 53] on div at bounding box center [551, 159] width 133 height 295
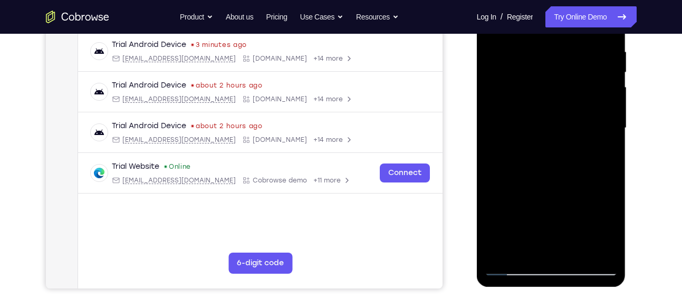
scroll to position [207, 0]
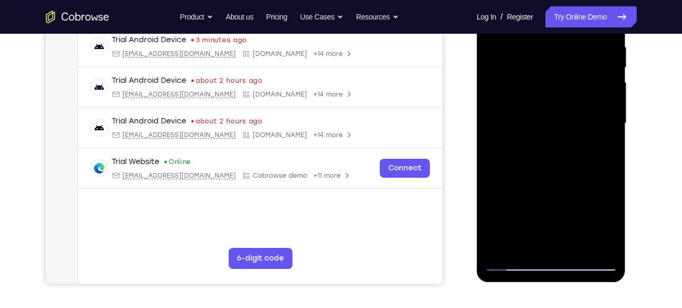
click at [503, 247] on div at bounding box center [551, 123] width 133 height 295
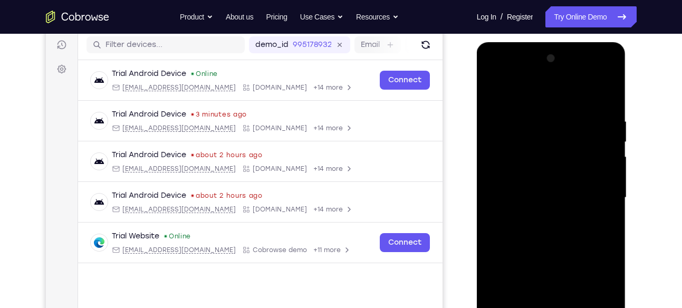
scroll to position [132, 0]
drag, startPoint x: 572, startPoint y: 117, endPoint x: 566, endPoint y: 215, distance: 98.2
click at [566, 215] on div at bounding box center [551, 198] width 133 height 295
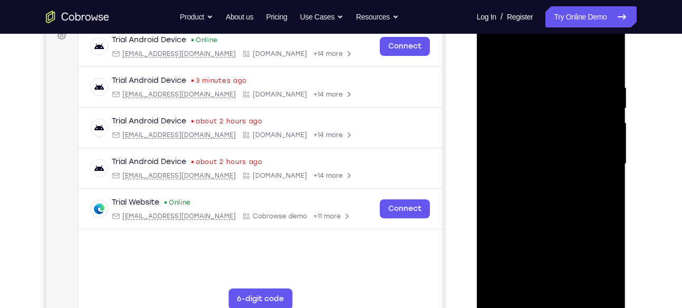
scroll to position [171, 0]
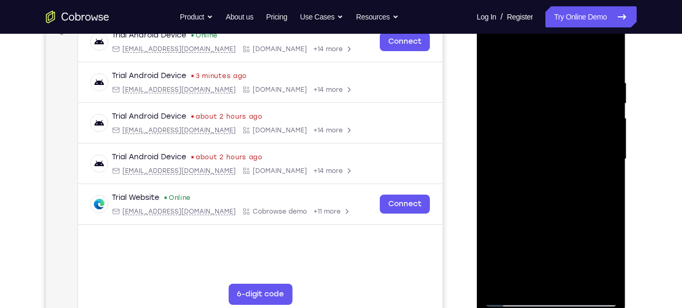
click at [579, 279] on div at bounding box center [551, 159] width 133 height 295
click at [495, 52] on div at bounding box center [551, 159] width 133 height 295
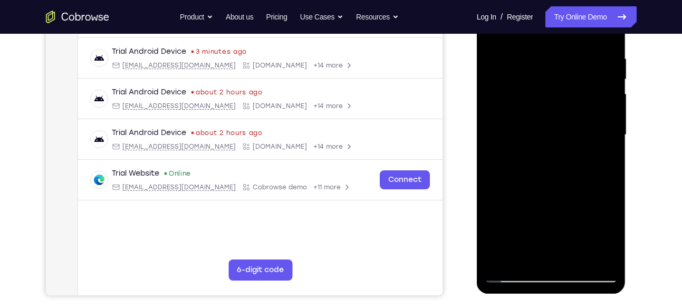
scroll to position [196, 0]
drag, startPoint x: 593, startPoint y: 64, endPoint x: 512, endPoint y: 82, distance: 82.8
click at [512, 82] on div at bounding box center [551, 134] width 133 height 295
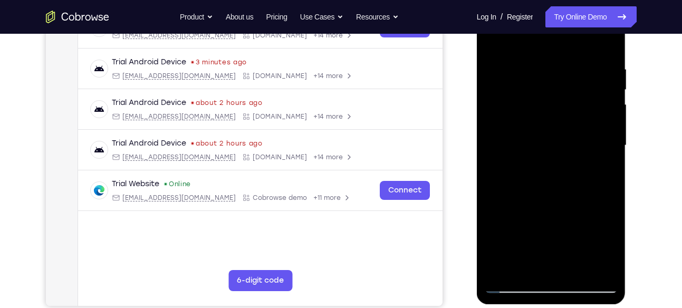
click at [575, 271] on div at bounding box center [551, 145] width 133 height 295
drag, startPoint x: 551, startPoint y: 225, endPoint x: 548, endPoint y: 124, distance: 100.8
click at [548, 124] on div at bounding box center [551, 145] width 133 height 295
drag, startPoint x: 548, startPoint y: 244, endPoint x: 542, endPoint y: 160, distance: 83.6
click at [542, 160] on div at bounding box center [551, 145] width 133 height 295
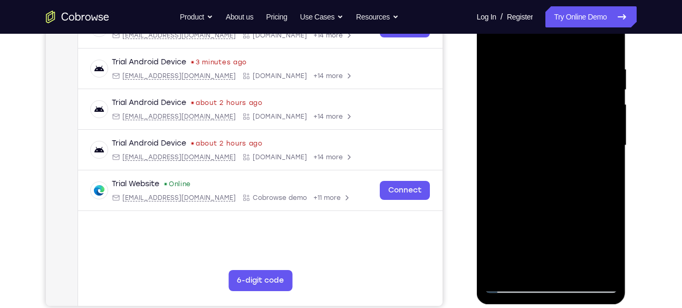
drag, startPoint x: 540, startPoint y: 247, endPoint x: 539, endPoint y: 195, distance: 52.2
click at [539, 195] on div at bounding box center [551, 145] width 133 height 295
drag, startPoint x: 537, startPoint y: 265, endPoint x: 540, endPoint y: 168, distance: 96.5
click at [540, 168] on div at bounding box center [551, 145] width 133 height 295
click at [538, 216] on div at bounding box center [551, 145] width 133 height 295
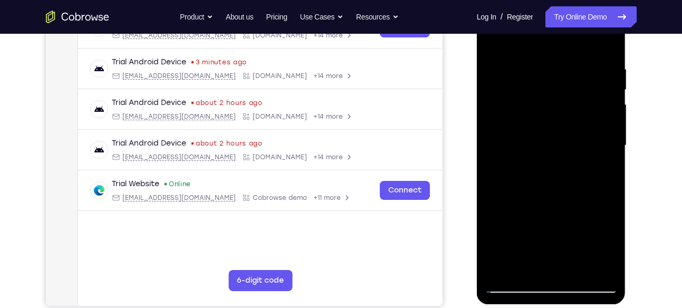
click at [605, 249] on div at bounding box center [551, 145] width 133 height 295
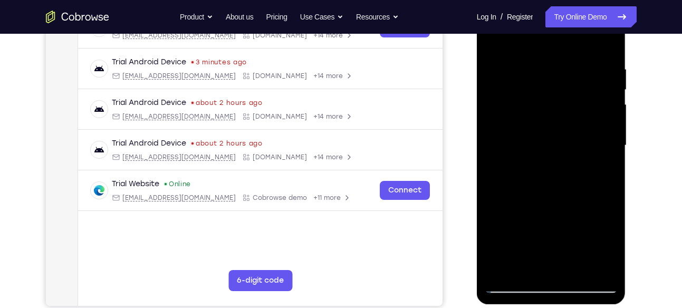
click at [605, 249] on div at bounding box center [551, 145] width 133 height 295
click at [524, 262] on div at bounding box center [551, 145] width 133 height 295
click at [494, 205] on div at bounding box center [551, 145] width 133 height 295
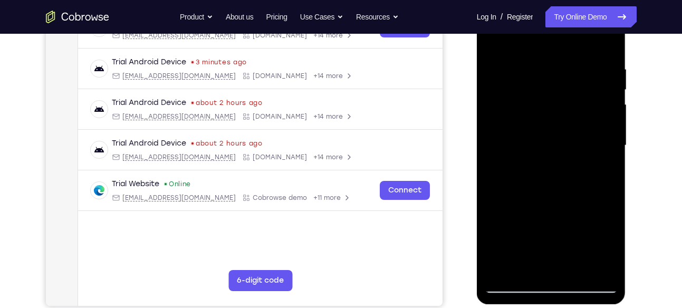
click at [494, 205] on div at bounding box center [551, 145] width 133 height 295
click at [603, 167] on div at bounding box center [551, 145] width 133 height 295
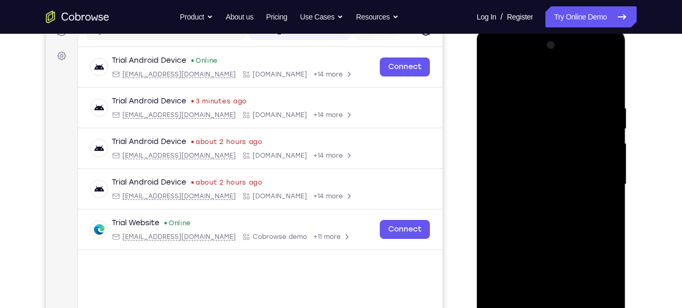
scroll to position [144, 0]
click at [492, 81] on div at bounding box center [551, 185] width 133 height 295
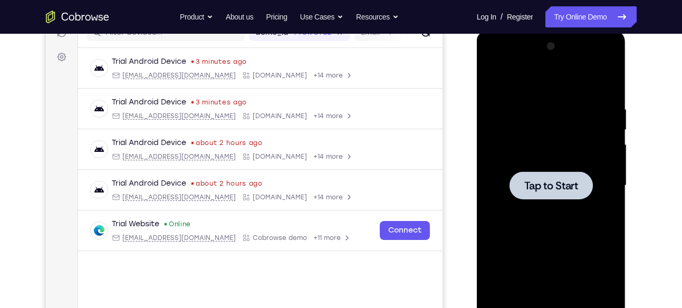
click at [581, 228] on div at bounding box center [551, 185] width 133 height 295
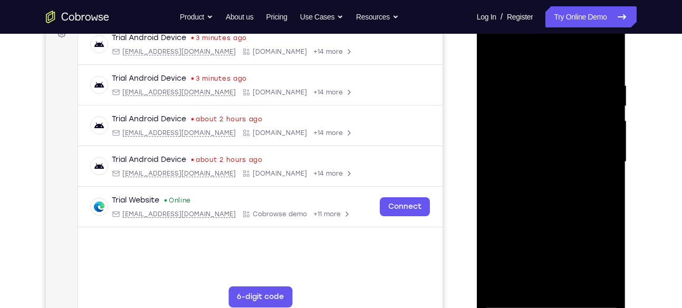
scroll to position [170, 0]
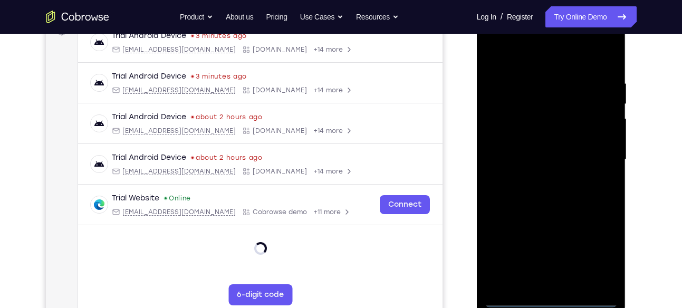
click at [557, 299] on div at bounding box center [551, 159] width 133 height 295
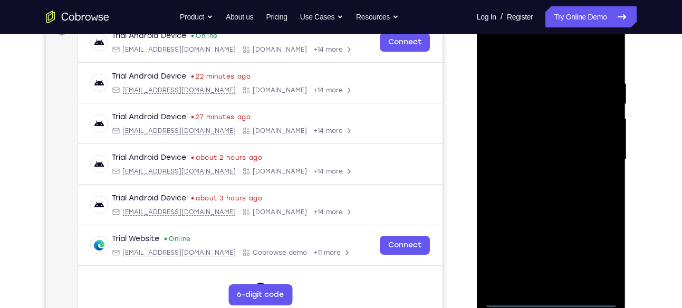
click at [598, 255] on div at bounding box center [551, 159] width 133 height 295
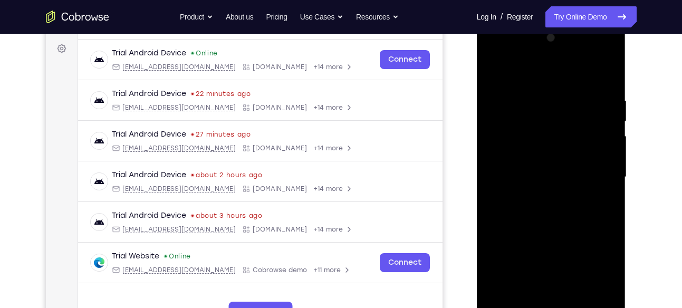
scroll to position [151, 0]
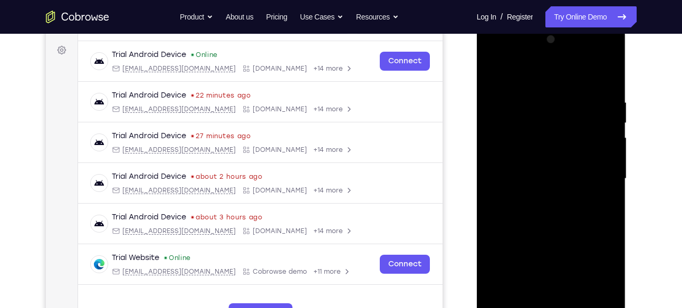
click at [497, 54] on div at bounding box center [551, 178] width 133 height 295
click at [603, 174] on div at bounding box center [551, 178] width 133 height 295
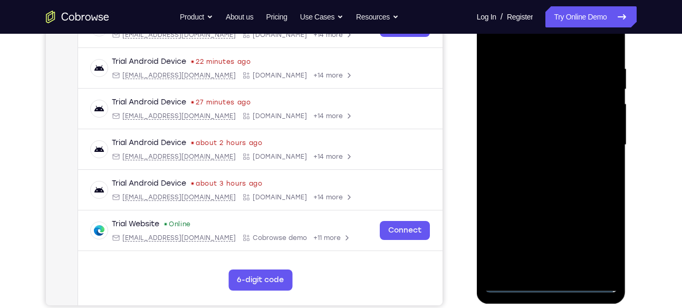
scroll to position [186, 0]
click at [536, 163] on div at bounding box center [551, 144] width 133 height 295
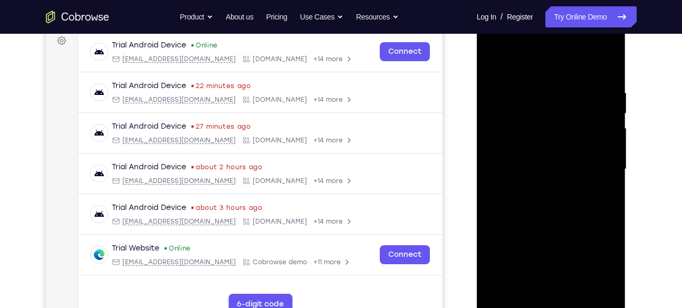
scroll to position [160, 0]
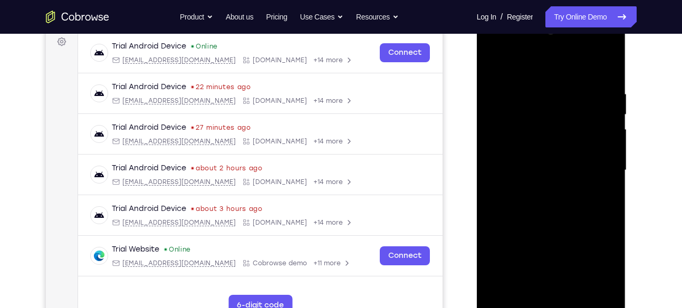
click at [540, 189] on div at bounding box center [551, 170] width 133 height 295
click at [555, 158] on div at bounding box center [551, 170] width 133 height 295
click at [538, 150] on div at bounding box center [551, 170] width 133 height 295
click at [532, 169] on div at bounding box center [551, 170] width 133 height 295
click at [520, 202] on div at bounding box center [551, 170] width 133 height 295
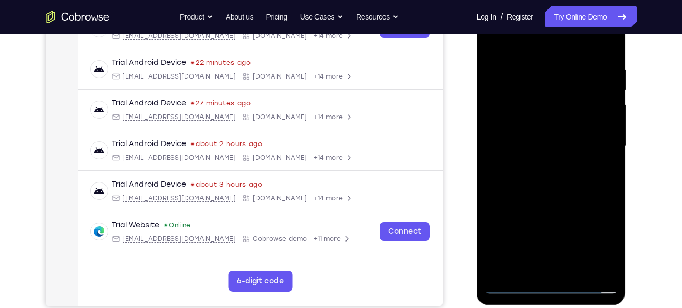
scroll to position [185, 0]
click at [567, 170] on div at bounding box center [551, 145] width 133 height 295
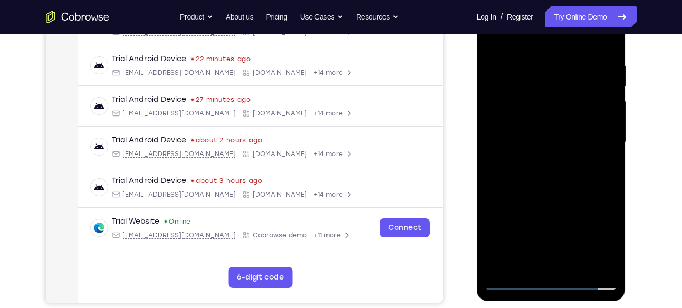
scroll to position [190, 0]
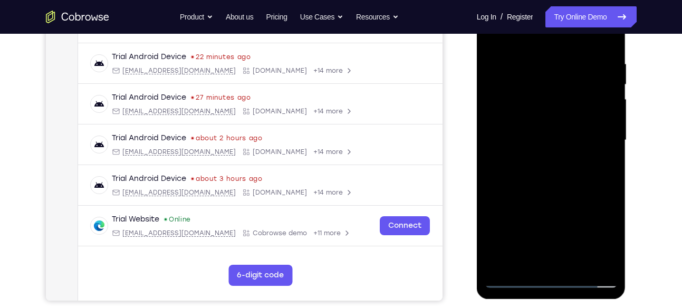
click at [557, 187] on div at bounding box center [551, 140] width 133 height 295
drag, startPoint x: 585, startPoint y: 228, endPoint x: 569, endPoint y: 137, distance: 92.5
click at [569, 137] on div at bounding box center [551, 140] width 133 height 295
click at [568, 209] on div at bounding box center [551, 140] width 133 height 295
click at [611, 92] on div at bounding box center [551, 140] width 133 height 295
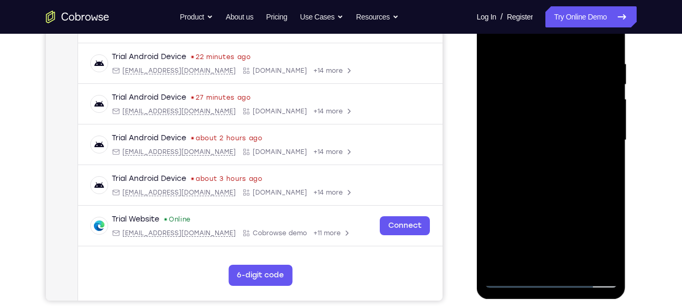
click at [611, 92] on div at bounding box center [551, 140] width 133 height 295
drag, startPoint x: 577, startPoint y: 218, endPoint x: 568, endPoint y: 121, distance: 98.0
click at [568, 121] on div at bounding box center [551, 140] width 133 height 295
drag, startPoint x: 560, startPoint y: 217, endPoint x: 560, endPoint y: 140, distance: 77.0
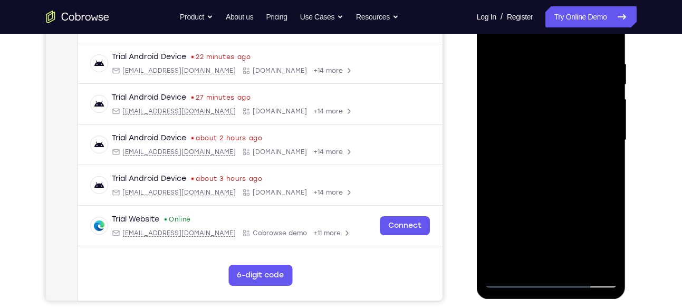
click at [560, 140] on div at bounding box center [551, 140] width 133 height 295
drag, startPoint x: 556, startPoint y: 223, endPoint x: 557, endPoint y: 119, distance: 104.4
click at [557, 119] on div at bounding box center [551, 140] width 133 height 295
drag, startPoint x: 542, startPoint y: 220, endPoint x: 535, endPoint y: 74, distance: 146.2
click at [535, 74] on div at bounding box center [551, 140] width 133 height 295
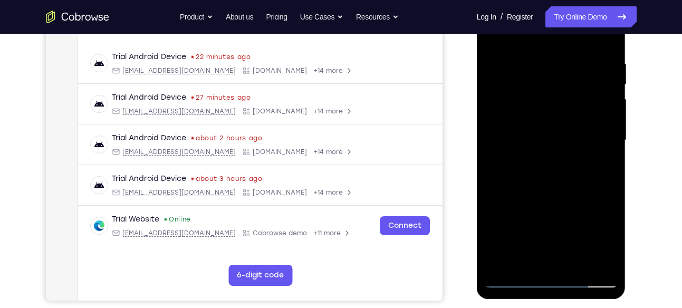
drag, startPoint x: 543, startPoint y: 218, endPoint x: 517, endPoint y: 4, distance: 216.2
click at [517, 4] on div at bounding box center [551, 140] width 133 height 295
drag, startPoint x: 546, startPoint y: 235, endPoint x: 543, endPoint y: 93, distance: 142.4
click at [543, 93] on div at bounding box center [551, 140] width 133 height 295
drag, startPoint x: 554, startPoint y: 206, endPoint x: 549, endPoint y: 99, distance: 107.7
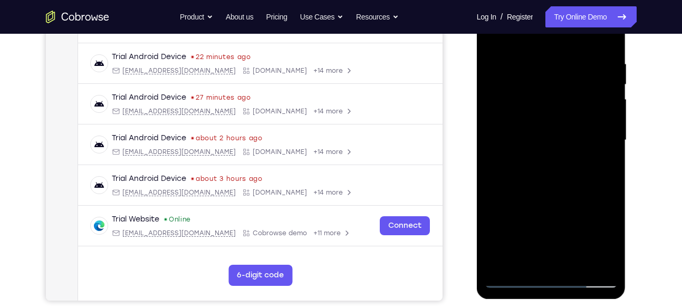
click at [549, 99] on div at bounding box center [551, 140] width 133 height 295
drag, startPoint x: 543, startPoint y: 179, endPoint x: 543, endPoint y: 110, distance: 69.6
click at [543, 110] on div at bounding box center [551, 140] width 133 height 295
drag, startPoint x: 553, startPoint y: 229, endPoint x: 553, endPoint y: 117, distance: 112.8
click at [553, 117] on div at bounding box center [551, 140] width 133 height 295
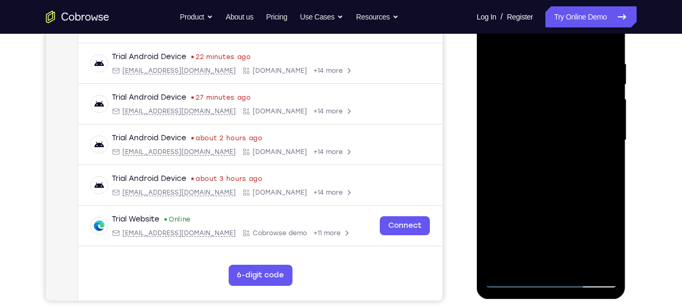
click at [614, 96] on div at bounding box center [551, 140] width 133 height 295
drag, startPoint x: 544, startPoint y: 218, endPoint x: 537, endPoint y: 79, distance: 138.8
click at [537, 79] on div at bounding box center [551, 140] width 133 height 295
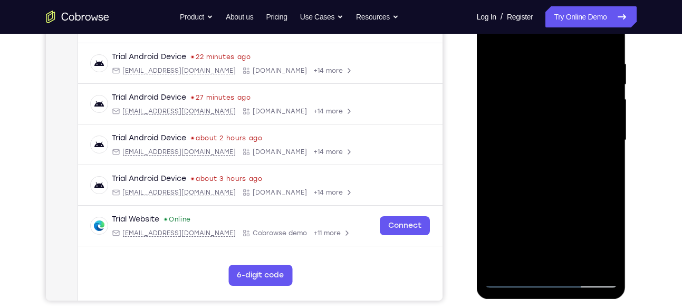
drag, startPoint x: 552, startPoint y: 218, endPoint x: 544, endPoint y: 84, distance: 133.6
click at [544, 84] on div at bounding box center [551, 140] width 133 height 295
click at [607, 121] on div at bounding box center [551, 140] width 133 height 295
drag, startPoint x: 512, startPoint y: 217, endPoint x: 520, endPoint y: 77, distance: 140.0
click at [520, 77] on div at bounding box center [551, 140] width 133 height 295
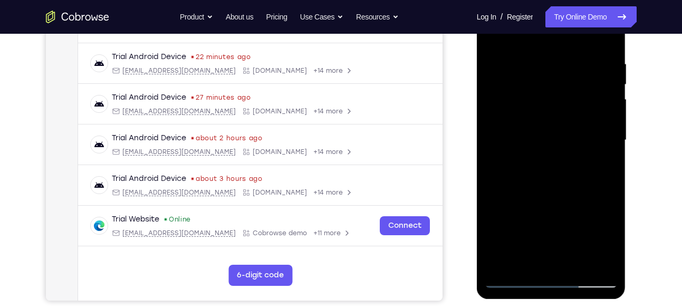
drag, startPoint x: 538, startPoint y: 211, endPoint x: 525, endPoint y: 75, distance: 137.3
click at [525, 75] on div at bounding box center [551, 140] width 133 height 295
drag, startPoint x: 542, startPoint y: 232, endPoint x: 532, endPoint y: 101, distance: 131.7
click at [532, 101] on div at bounding box center [551, 140] width 133 height 295
drag, startPoint x: 545, startPoint y: 229, endPoint x: 531, endPoint y: 114, distance: 116.4
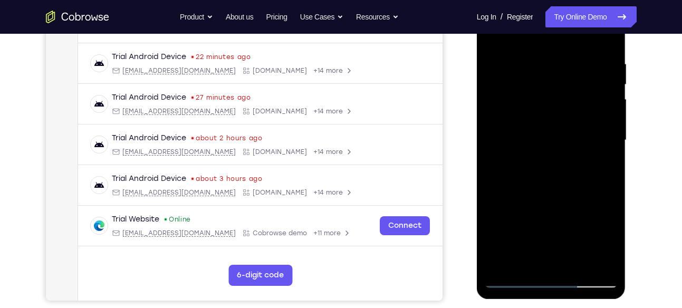
click at [531, 114] on div at bounding box center [551, 140] width 133 height 295
drag, startPoint x: 538, startPoint y: 201, endPoint x: 533, endPoint y: 109, distance: 92.9
click at [533, 109] on div at bounding box center [551, 140] width 133 height 295
drag, startPoint x: 543, startPoint y: 229, endPoint x: 531, endPoint y: 83, distance: 147.1
click at [531, 83] on div at bounding box center [551, 140] width 133 height 295
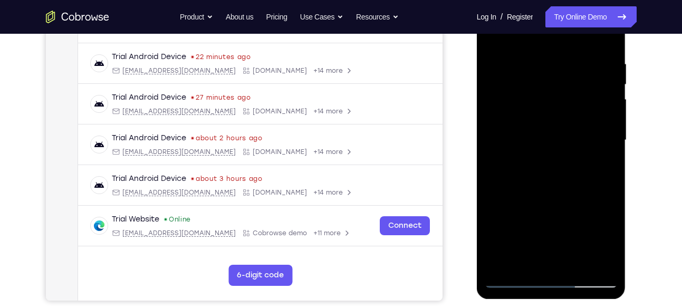
drag, startPoint x: 539, startPoint y: 102, endPoint x: 535, endPoint y: 227, distance: 125.6
click at [535, 227] on div at bounding box center [551, 140] width 133 height 295
drag, startPoint x: 534, startPoint y: 223, endPoint x: 532, endPoint y: 176, distance: 47.0
click at [532, 176] on div at bounding box center [551, 140] width 133 height 295
drag, startPoint x: 533, startPoint y: 222, endPoint x: 520, endPoint y: 127, distance: 95.8
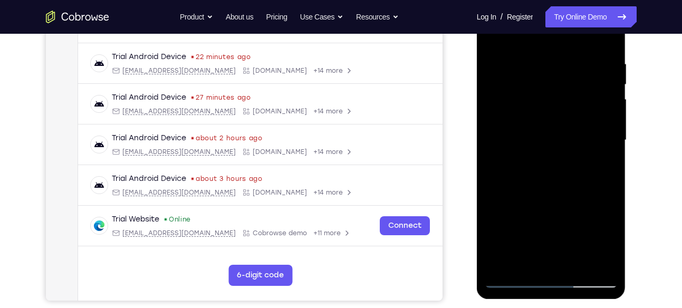
click at [520, 127] on div at bounding box center [551, 140] width 133 height 295
drag, startPoint x: 539, startPoint y: 240, endPoint x: 521, endPoint y: 115, distance: 126.2
click at [521, 115] on div at bounding box center [551, 140] width 133 height 295
drag, startPoint x: 516, startPoint y: 215, endPoint x: 510, endPoint y: 103, distance: 112.4
click at [510, 103] on div at bounding box center [551, 140] width 133 height 295
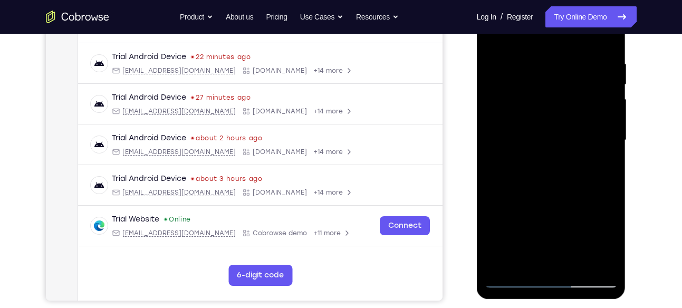
drag, startPoint x: 535, startPoint y: 212, endPoint x: 536, endPoint y: 98, distance: 115.0
click at [536, 98] on div at bounding box center [551, 140] width 133 height 295
click at [499, 265] on div at bounding box center [551, 140] width 133 height 295
click at [579, 264] on div at bounding box center [551, 140] width 133 height 295
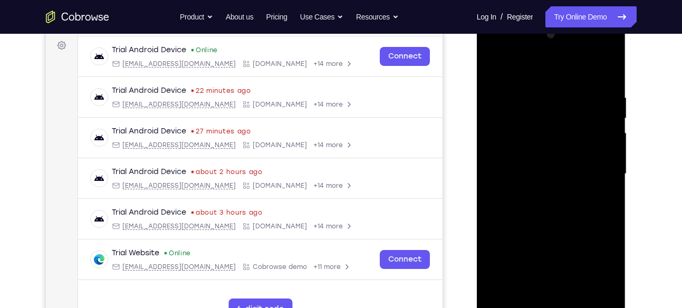
scroll to position [156, 0]
click at [532, 230] on div at bounding box center [551, 174] width 133 height 295
click at [493, 66] on div at bounding box center [551, 174] width 133 height 295
click at [531, 92] on div at bounding box center [551, 174] width 133 height 295
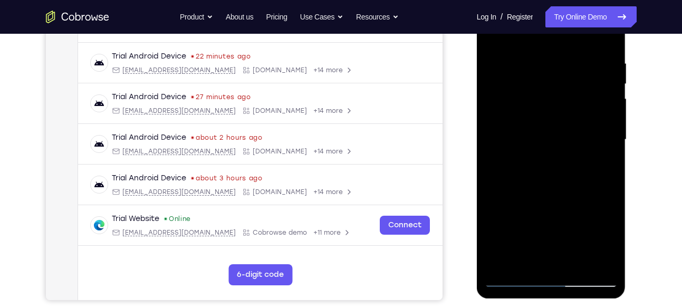
scroll to position [191, 0]
click at [584, 209] on div at bounding box center [551, 139] width 133 height 295
click at [549, 133] on div at bounding box center [551, 139] width 133 height 295
drag, startPoint x: 505, startPoint y: 173, endPoint x: 547, endPoint y: 167, distance: 43.2
click at [547, 167] on div at bounding box center [551, 139] width 133 height 295
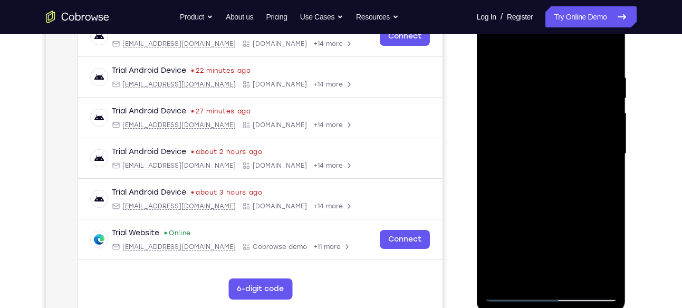
scroll to position [178, 0]
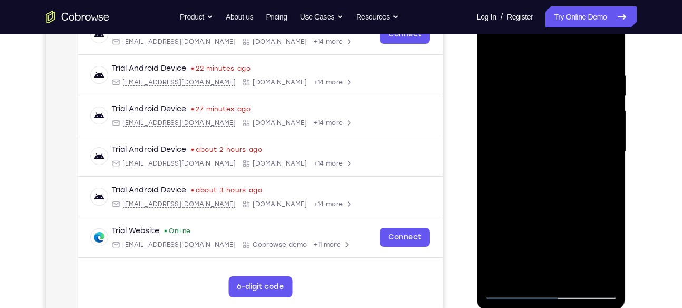
click at [597, 132] on div at bounding box center [551, 151] width 133 height 295
